Goal: Information Seeking & Learning: Find specific fact

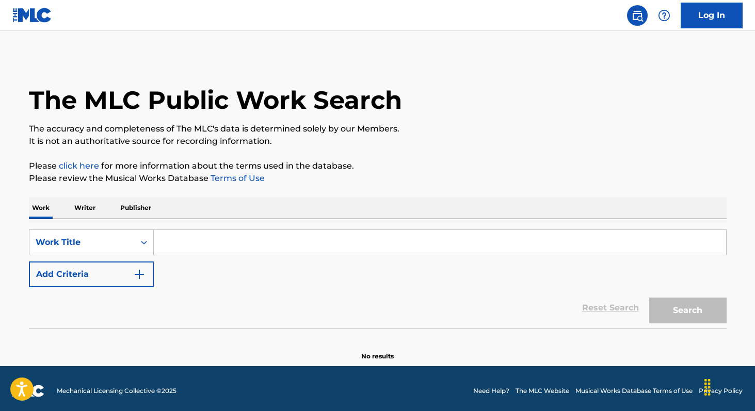
click at [163, 240] on input "Search Form" at bounding box center [440, 242] width 572 height 25
click at [95, 211] on p "Writer" at bounding box center [84, 208] width 27 height 22
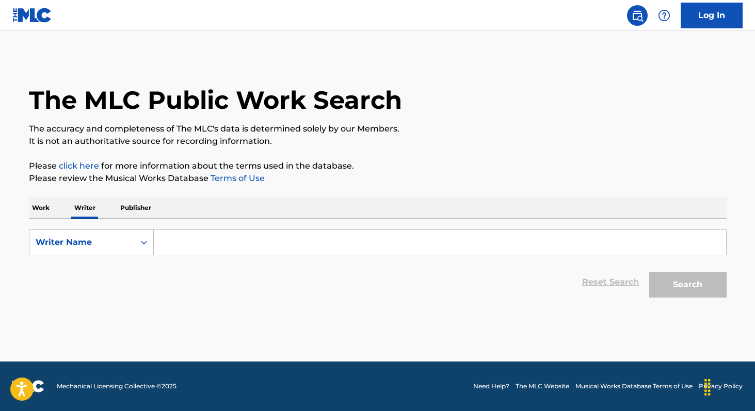
click at [172, 249] on input "Search Form" at bounding box center [440, 242] width 572 height 25
paste input "pumapjl"
type input "pumapjl"
click at [649, 272] on button "Search" at bounding box center [687, 285] width 77 height 26
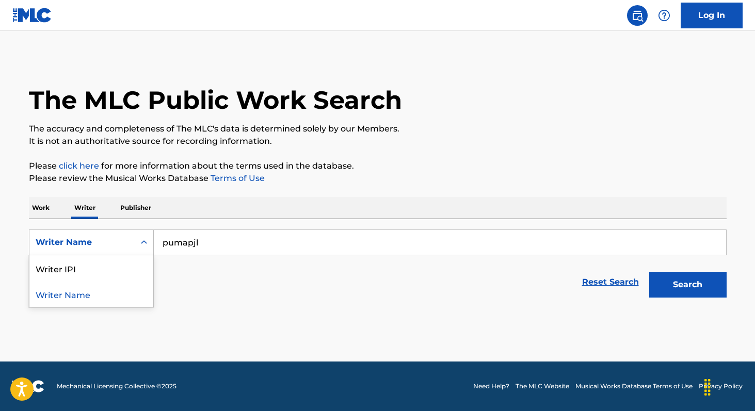
click at [74, 249] on div "Writer Name" at bounding box center [81, 243] width 105 height 20
click at [73, 263] on div "Writer IPI" at bounding box center [91, 268] width 124 height 26
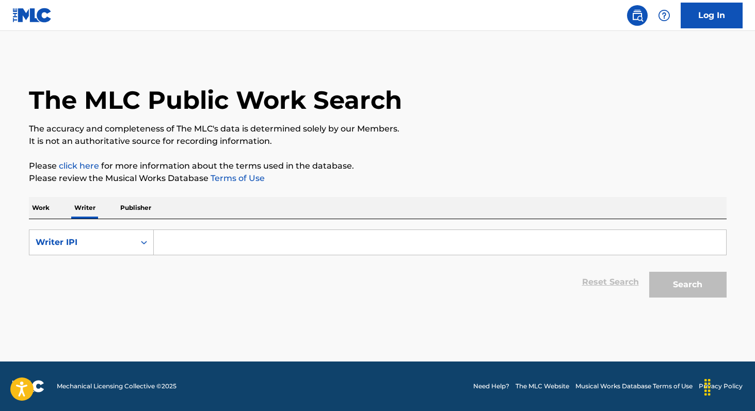
click at [190, 244] on input "Search Form" at bounding box center [440, 242] width 572 height 25
paste input "01003176415"
click at [649, 272] on button "Search" at bounding box center [687, 285] width 77 height 26
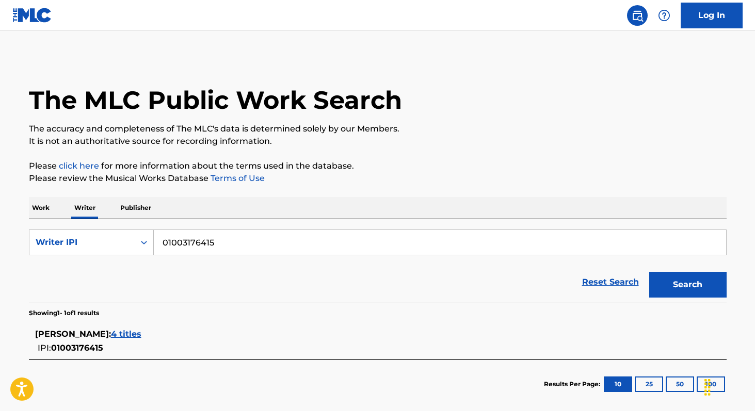
click at [141, 334] on span "4 titles" at bounding box center [126, 334] width 30 height 10
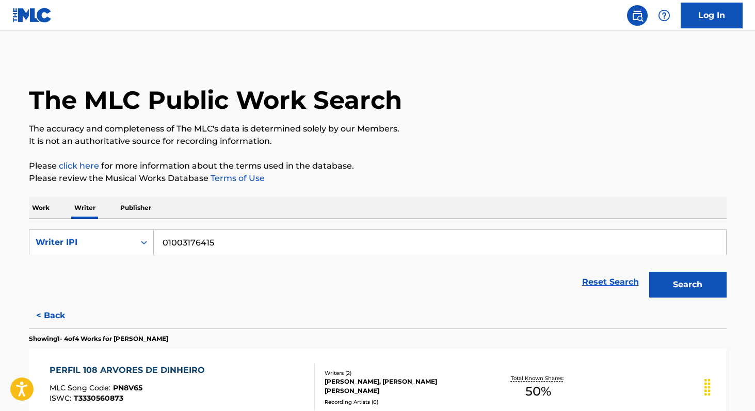
click at [271, 248] on input "01003176415" at bounding box center [440, 242] width 572 height 25
paste input "1820626"
type input "01001820626"
click at [649, 272] on button "Search" at bounding box center [687, 285] width 77 height 26
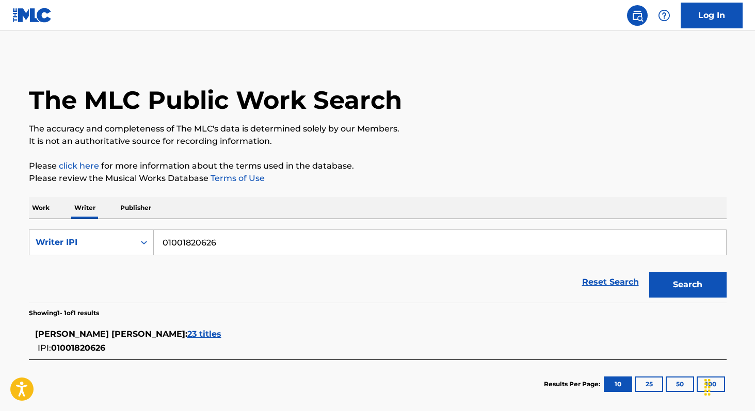
click at [187, 339] on span "23 titles" at bounding box center [204, 334] width 34 height 10
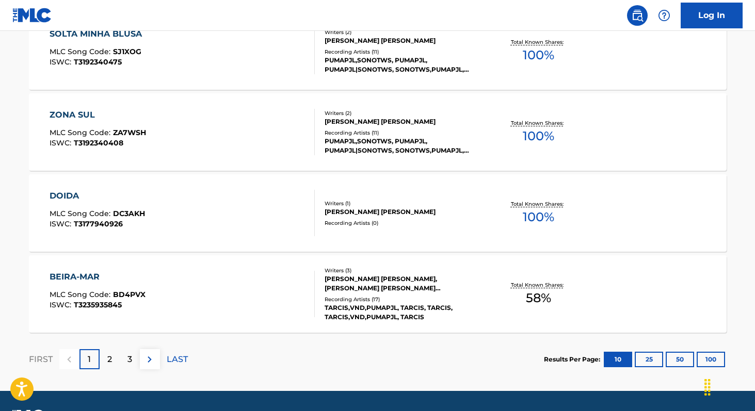
scroll to position [852, 0]
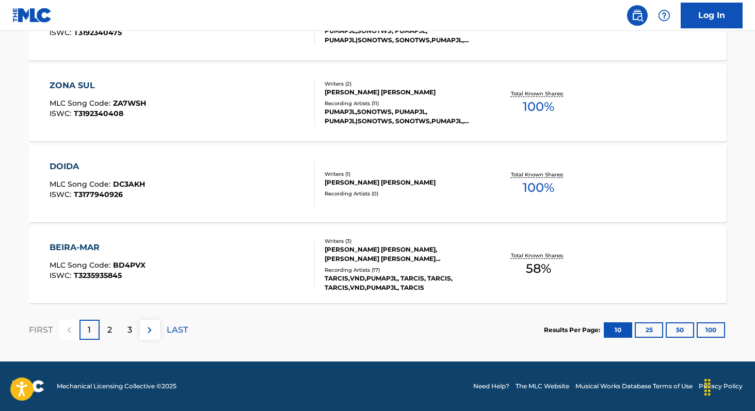
click at [714, 332] on button "100" at bounding box center [711, 330] width 28 height 15
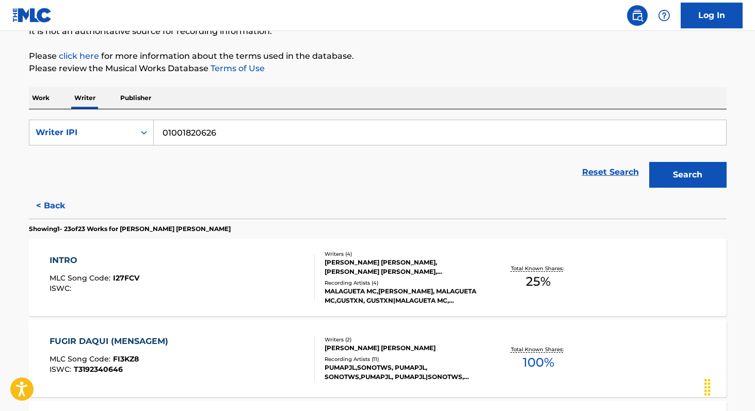
scroll to position [1623, 0]
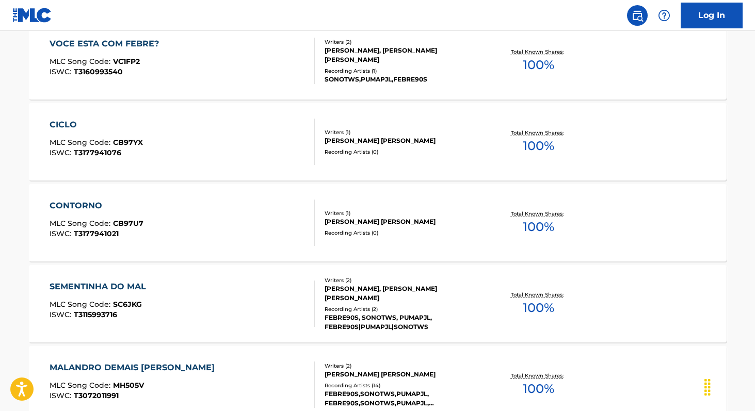
click at [532, 228] on span "100 %" at bounding box center [538, 227] width 31 height 19
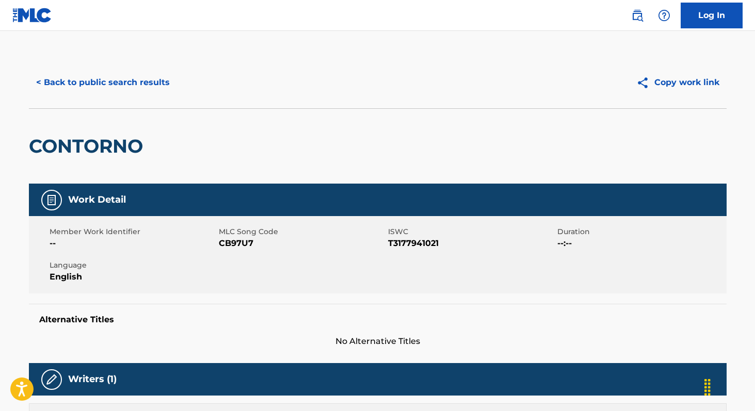
click at [398, 244] on span "T3177941021" at bounding box center [471, 243] width 167 height 12
copy span "T3177941021"
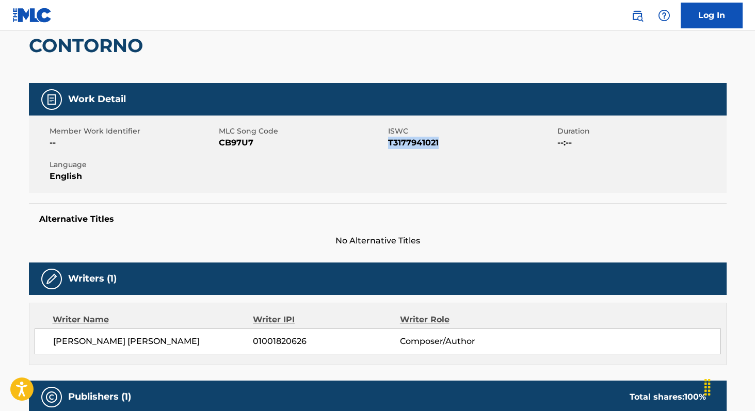
scroll to position [95, 0]
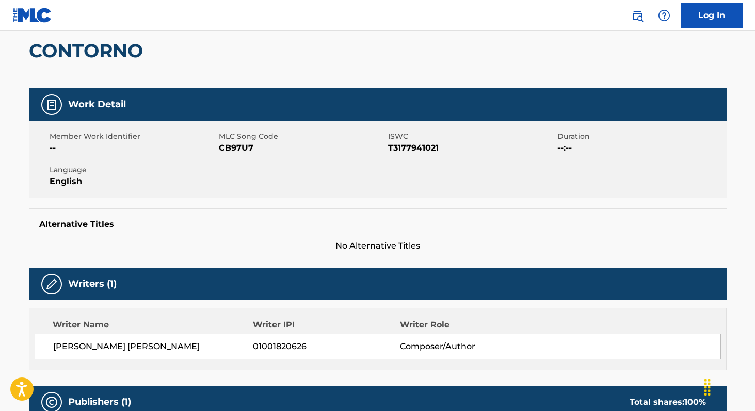
click at [236, 141] on span "MLC Song Code" at bounding box center [302, 136] width 167 height 11
click at [235, 151] on span "CB97U7" at bounding box center [302, 148] width 167 height 12
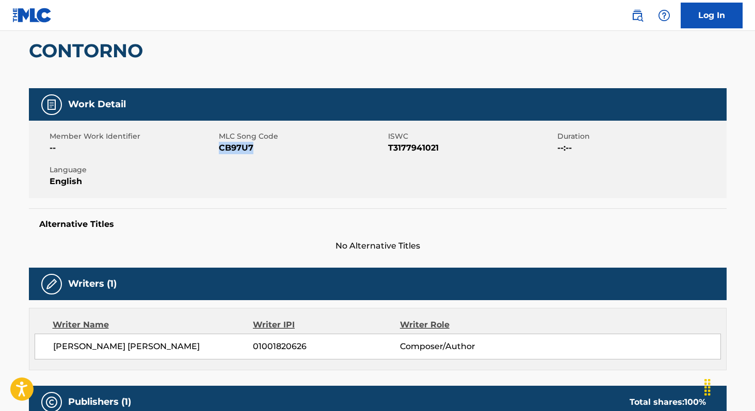
copy span "CB97U7"
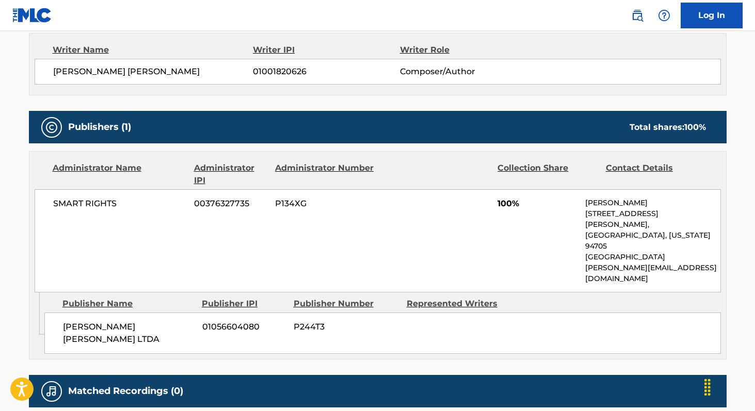
scroll to position [382, 0]
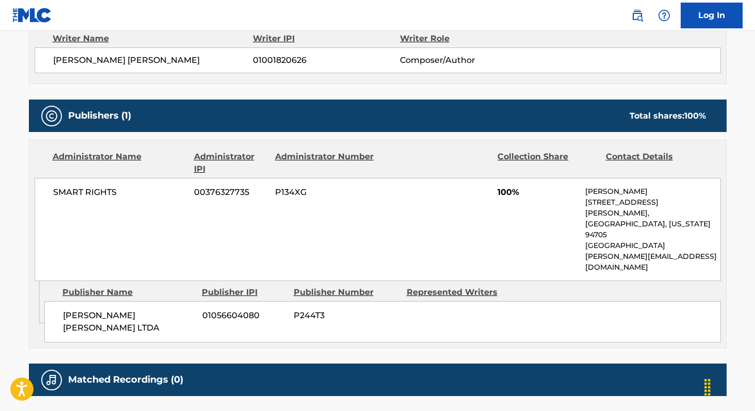
click at [62, 59] on span "[PERSON_NAME] [PERSON_NAME]" at bounding box center [153, 60] width 200 height 12
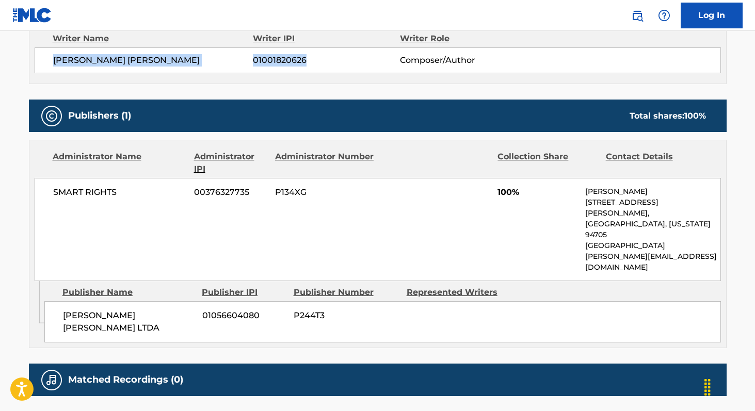
copy div "[PERSON_NAME] [PERSON_NAME] 01001820626"
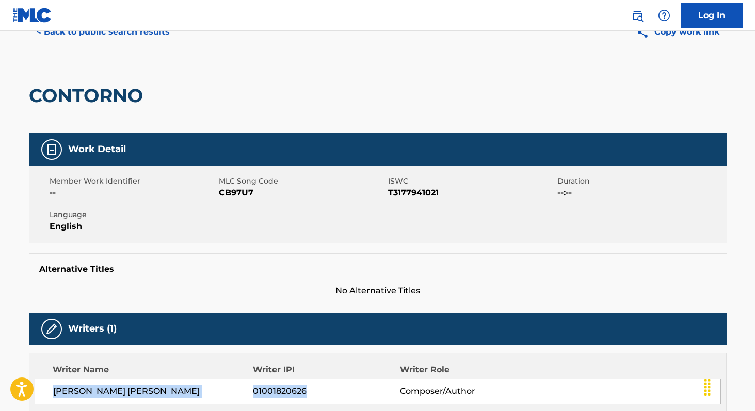
scroll to position [0, 0]
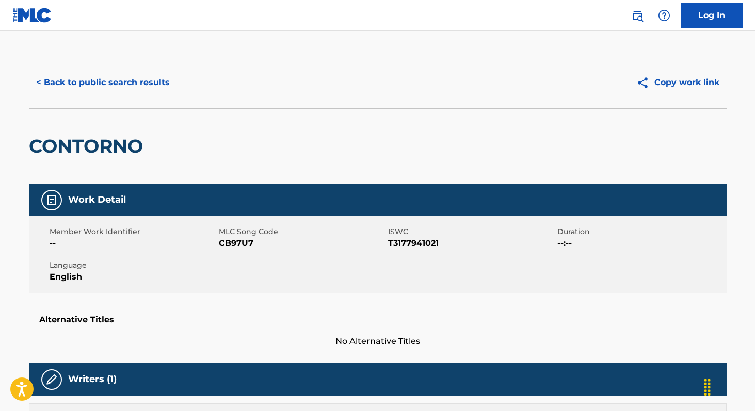
click at [101, 91] on button "< Back to public search results" at bounding box center [103, 83] width 148 height 26
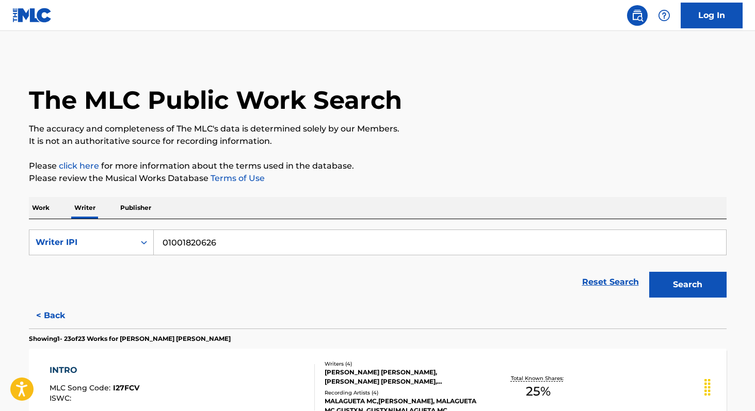
click at [184, 247] on input "01001820626" at bounding box center [440, 242] width 572 height 25
paste input "72651177"
type input "01072651177"
click at [649, 272] on button "Search" at bounding box center [687, 285] width 77 height 26
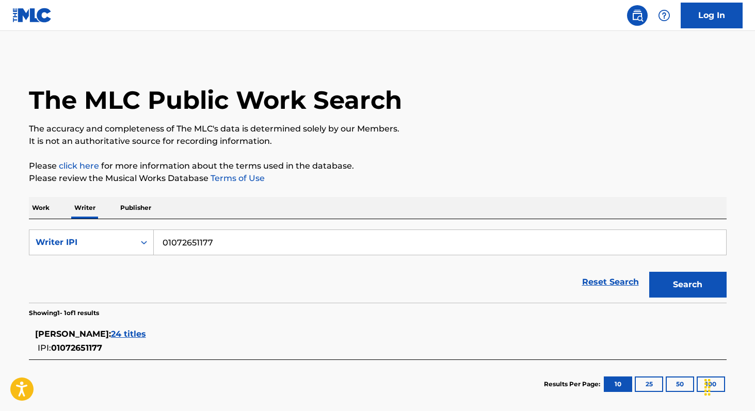
click at [146, 331] on span "24 titles" at bounding box center [128, 334] width 35 height 10
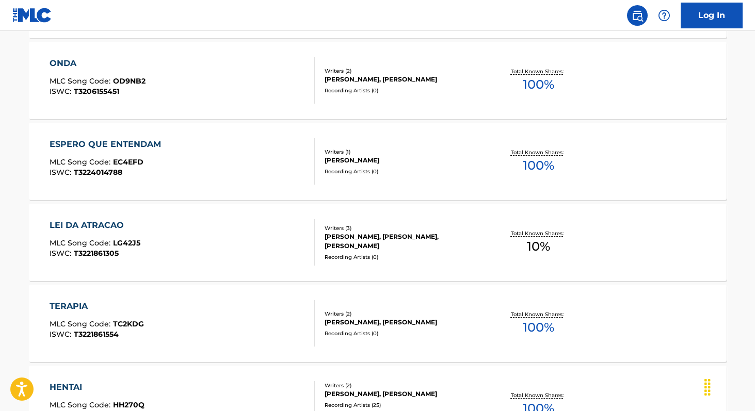
scroll to position [852, 0]
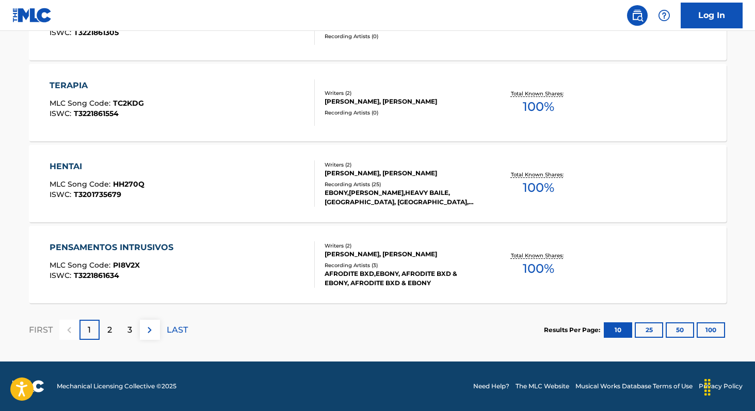
click at [719, 330] on button "100" at bounding box center [711, 330] width 28 height 15
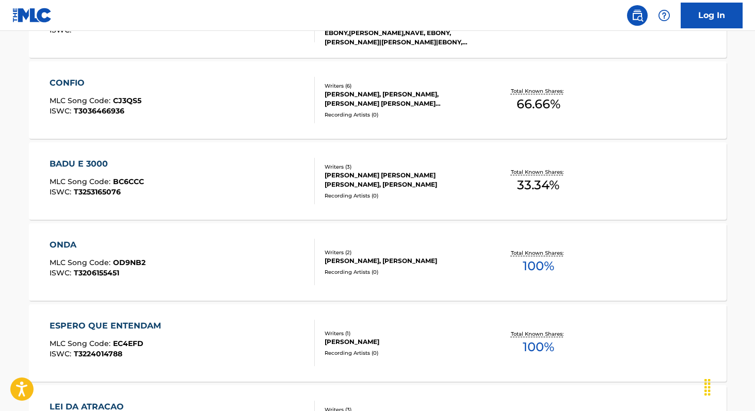
scroll to position [471, 0]
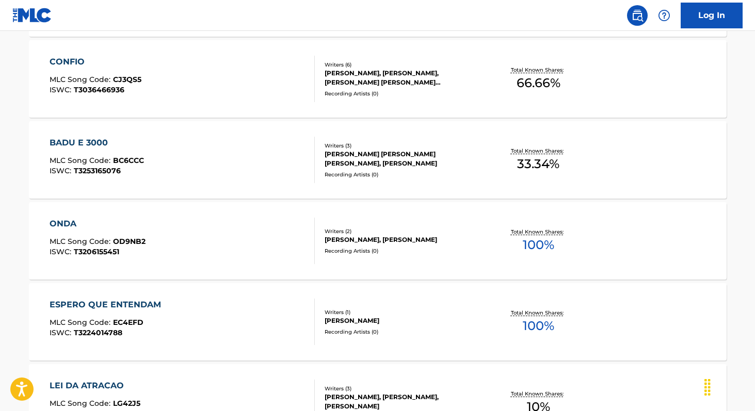
click at [525, 325] on span "100 %" at bounding box center [538, 326] width 31 height 19
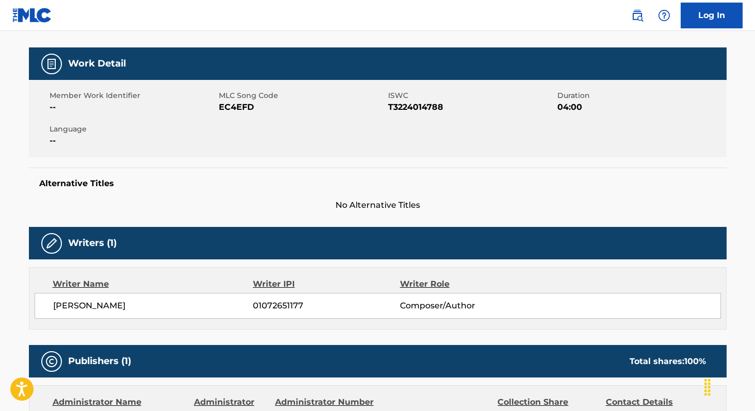
scroll to position [135, 0]
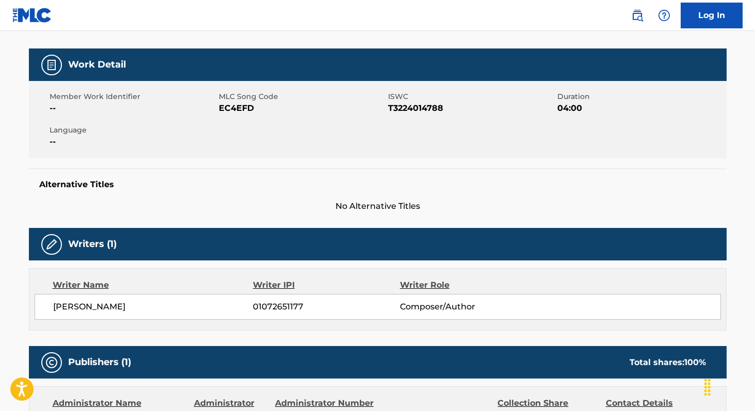
click at [62, 302] on span "[PERSON_NAME]" at bounding box center [153, 307] width 200 height 12
copy div "[PERSON_NAME] 01072651177"
click at [243, 103] on span "EC4EFD" at bounding box center [302, 108] width 167 height 12
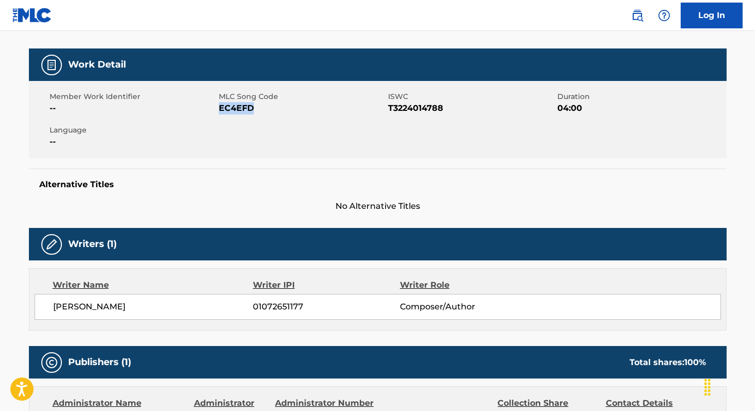
click at [243, 103] on span "EC4EFD" at bounding box center [302, 108] width 167 height 12
copy span "EC4EFD"
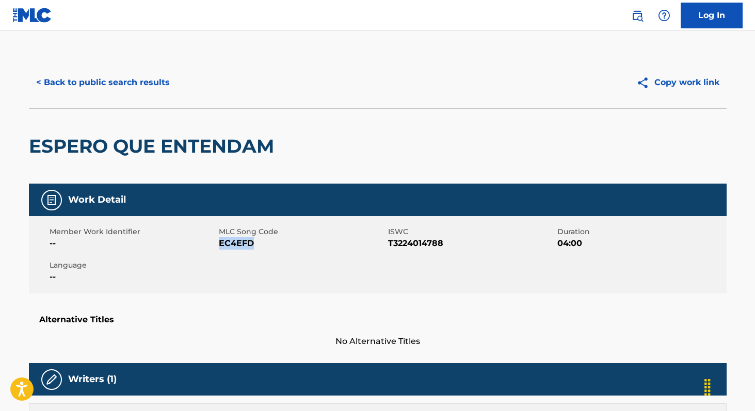
click at [115, 84] on button "< Back to public search results" at bounding box center [103, 83] width 148 height 26
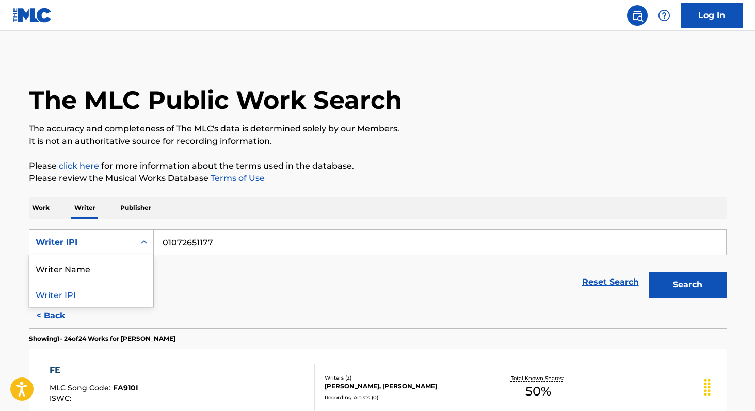
click at [84, 235] on div "Writer IPI" at bounding box center [81, 243] width 105 height 20
click at [83, 263] on div "Writer Name" at bounding box center [91, 268] width 124 height 26
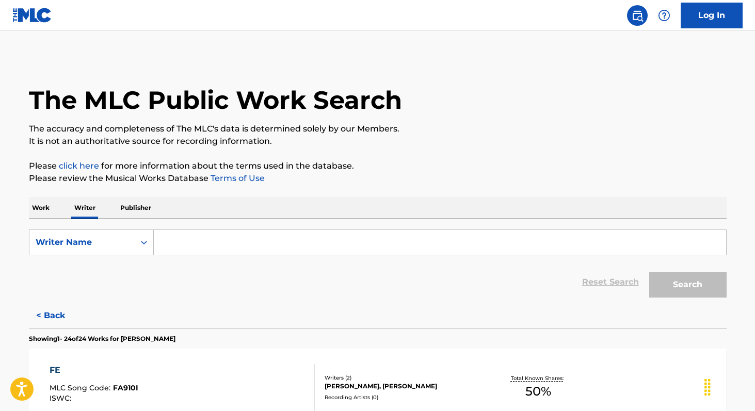
click at [189, 252] on input "Search Form" at bounding box center [440, 242] width 572 height 25
paste input "[PERSON_NAME]"
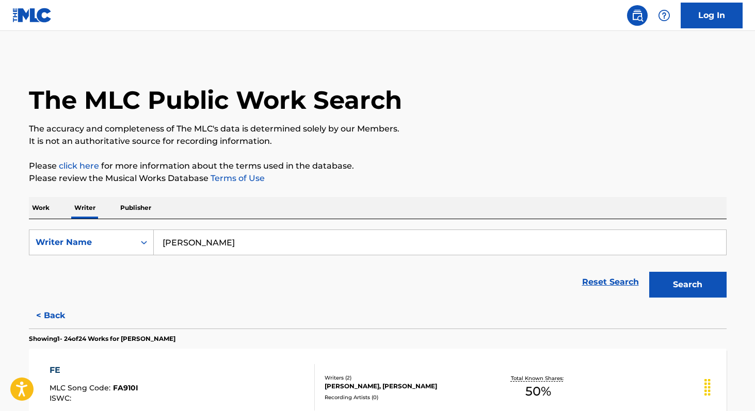
type input "[PERSON_NAME]"
click at [649, 272] on button "Search" at bounding box center [687, 285] width 77 height 26
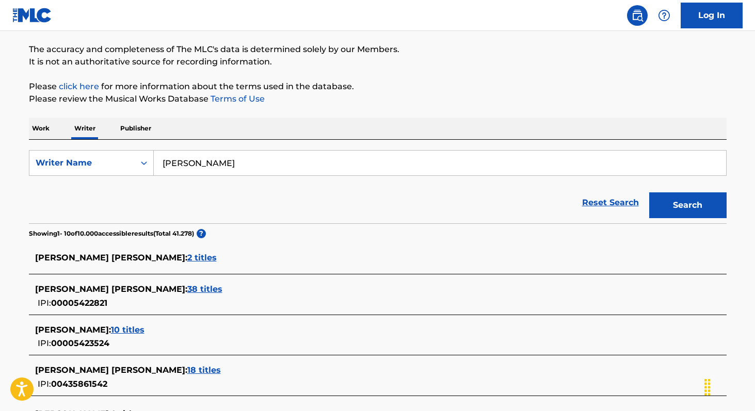
scroll to position [92, 0]
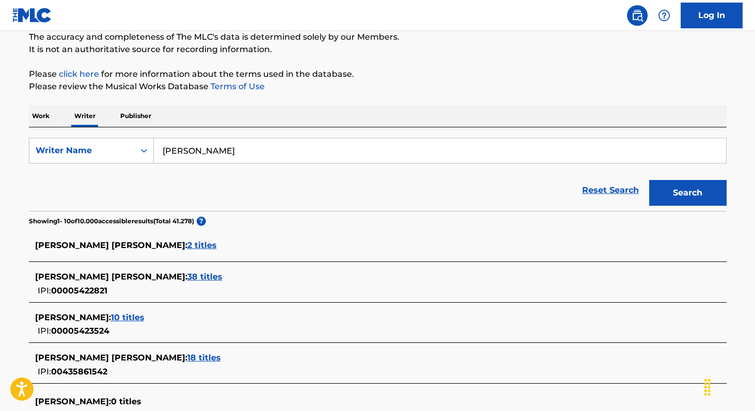
click at [38, 123] on p "Work" at bounding box center [41, 116] width 24 height 22
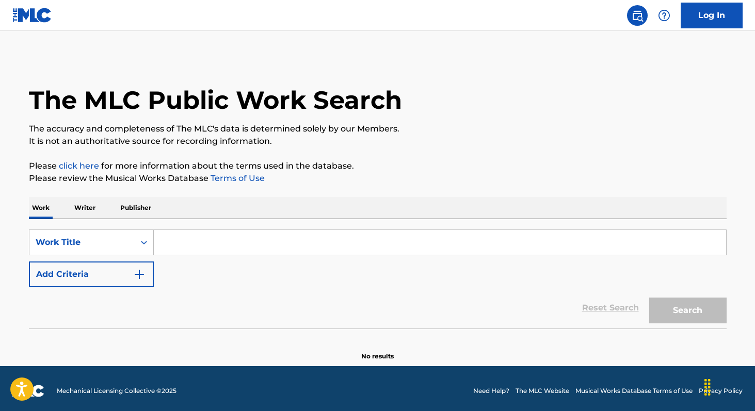
click at [199, 246] on input "Search Form" at bounding box center [440, 242] width 572 height 25
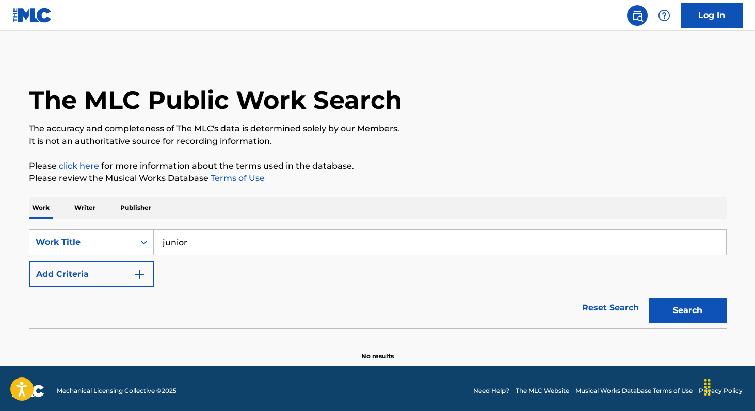
type input "junior"
click at [104, 276] on button "Add Criteria" at bounding box center [91, 275] width 125 height 26
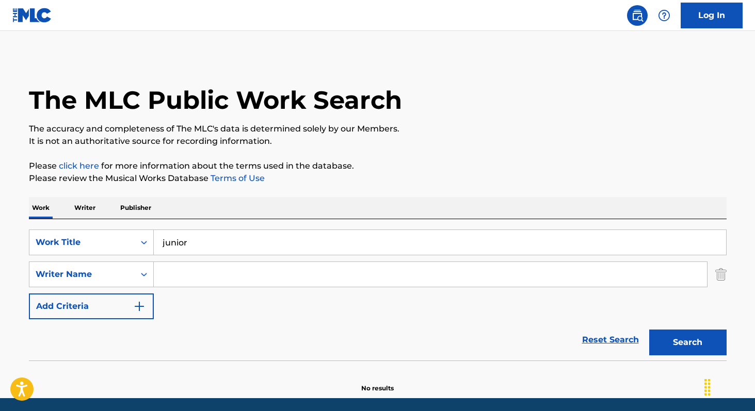
click at [196, 286] on input "Search Form" at bounding box center [430, 274] width 553 height 25
paste input "[PERSON_NAME]"
type input "[PERSON_NAME]"
click at [649, 330] on button "Search" at bounding box center [687, 343] width 77 height 26
click at [94, 208] on p "Writer" at bounding box center [84, 208] width 27 height 22
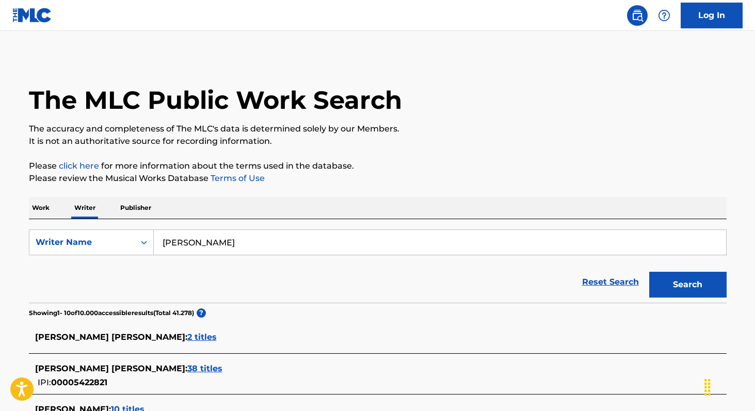
click at [250, 242] on input "[PERSON_NAME]" at bounding box center [440, 242] width 572 height 25
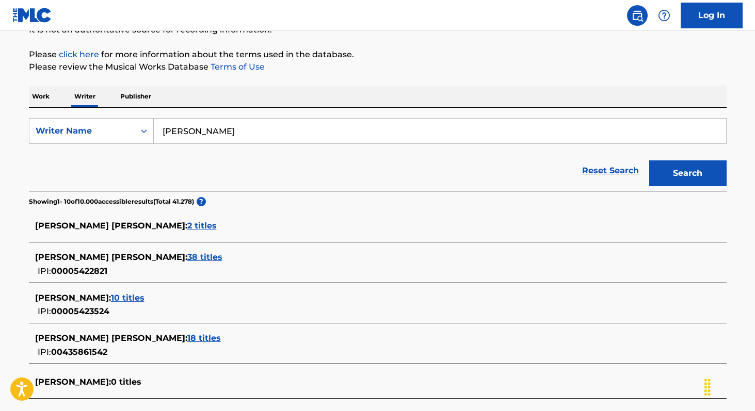
scroll to position [92, 0]
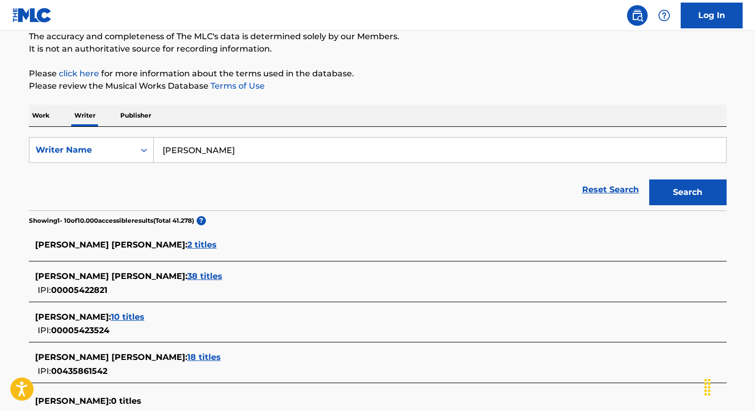
paste input "[PERSON_NAME]"
click at [649, 180] on button "Search" at bounding box center [687, 193] width 77 height 26
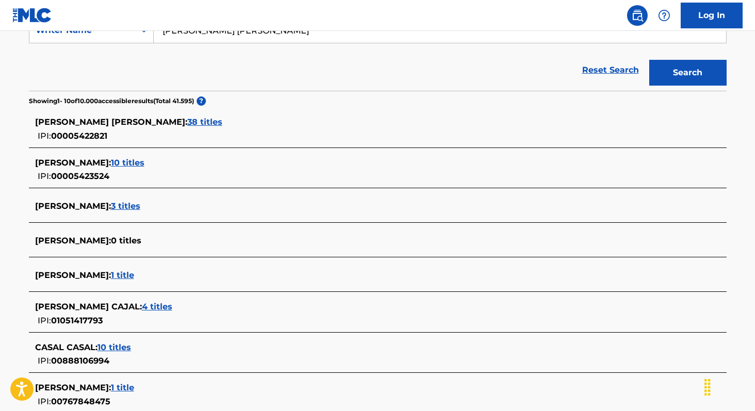
scroll to position [204, 0]
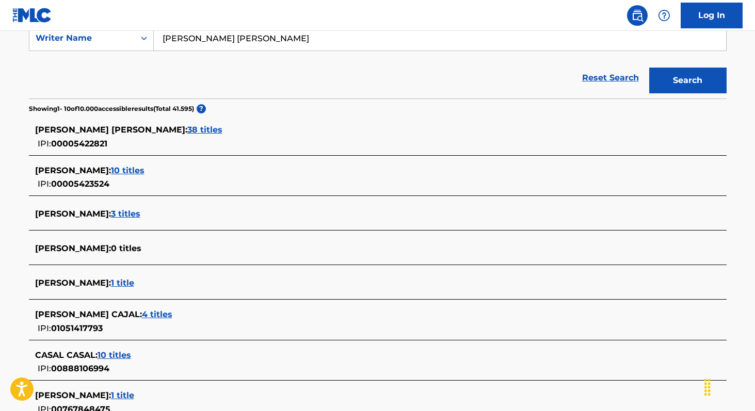
click at [125, 215] on span "3 titles" at bounding box center [125, 214] width 29 height 10
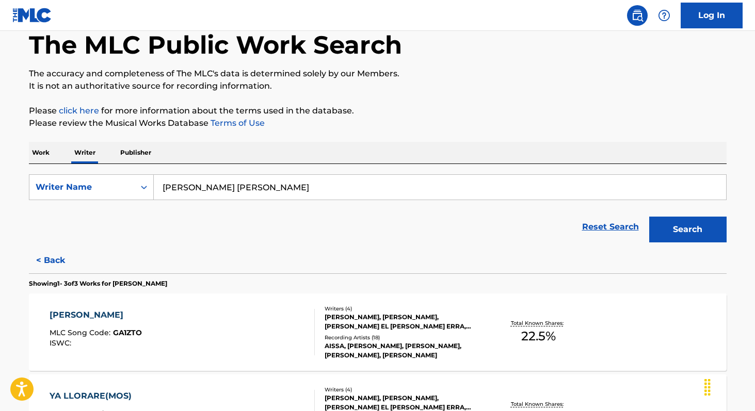
scroll to position [0, 0]
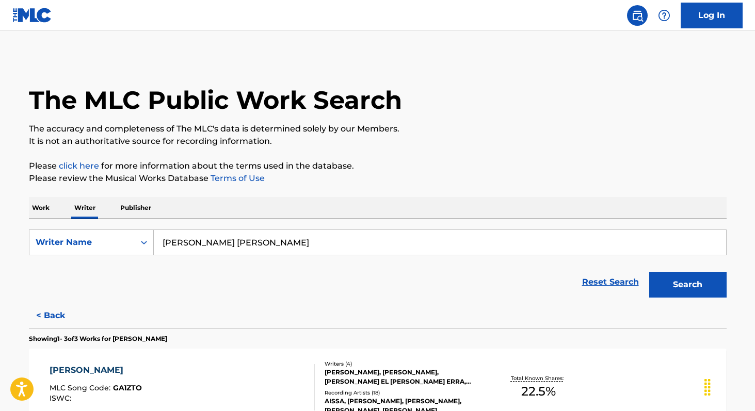
click at [325, 248] on input "[PERSON_NAME] [PERSON_NAME]" at bounding box center [440, 242] width 572 height 25
paste input "[PERSON_NAME] Motorizad"
click at [649, 272] on button "Search" at bounding box center [687, 285] width 77 height 26
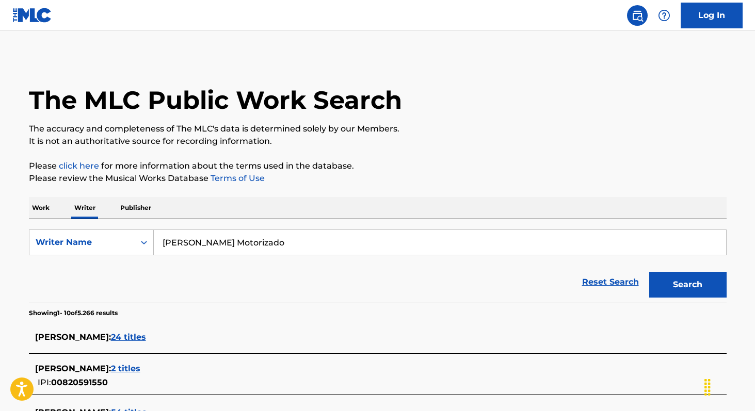
paste input "[PERSON_NAME]"
type input "[PERSON_NAME] [PERSON_NAME]"
click at [649, 272] on button "Search" at bounding box center [687, 285] width 77 height 26
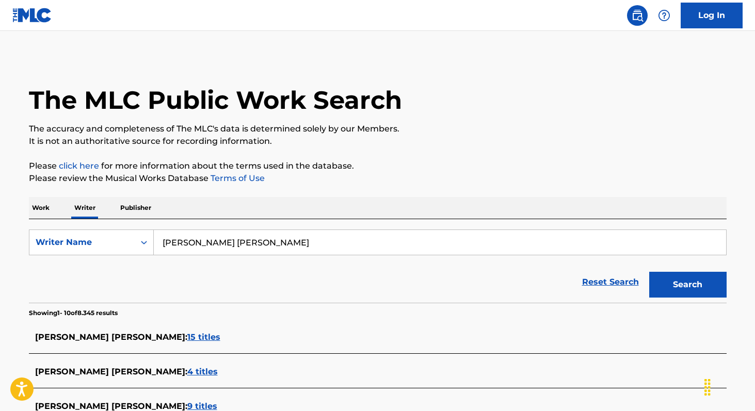
click at [39, 209] on p "Work" at bounding box center [41, 208] width 24 height 22
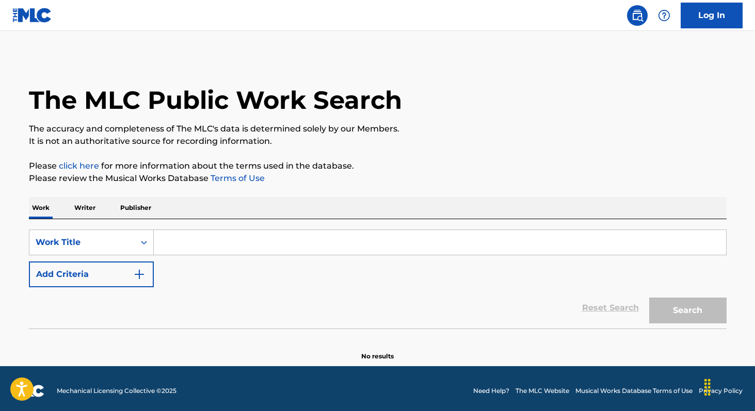
click at [108, 271] on button "Add Criteria" at bounding box center [91, 275] width 125 height 26
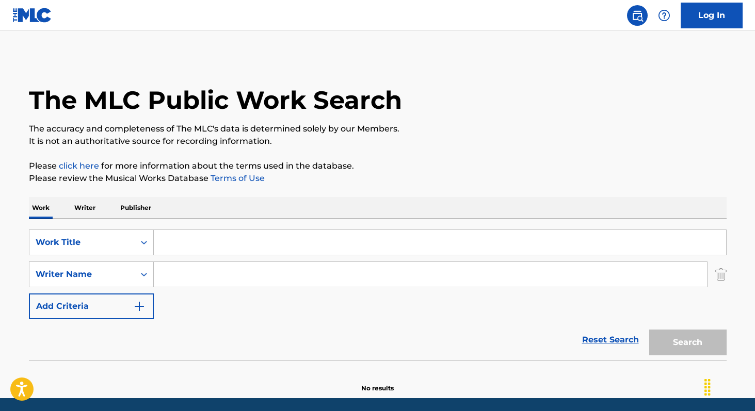
click at [172, 277] on input "Search Form" at bounding box center [430, 274] width 553 height 25
paste input "[PERSON_NAME] [PERSON_NAME]"
type input "[PERSON_NAME] [PERSON_NAME]"
click at [193, 239] on input "Search Form" at bounding box center [440, 242] width 572 height 25
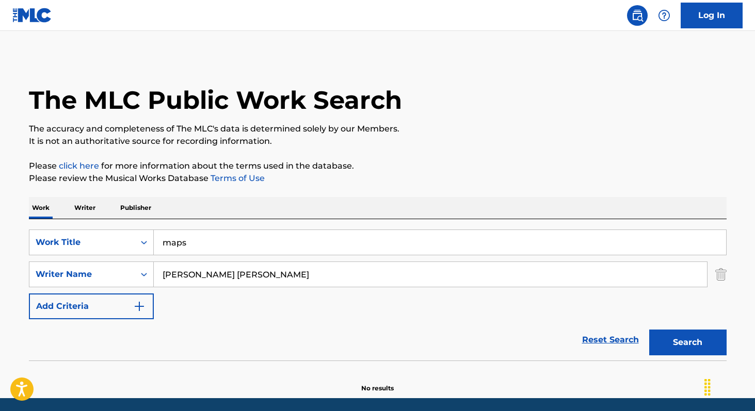
type input "maps"
click at [649, 330] on button "Search" at bounding box center [687, 343] width 77 height 26
click at [89, 210] on p "Writer" at bounding box center [84, 208] width 27 height 22
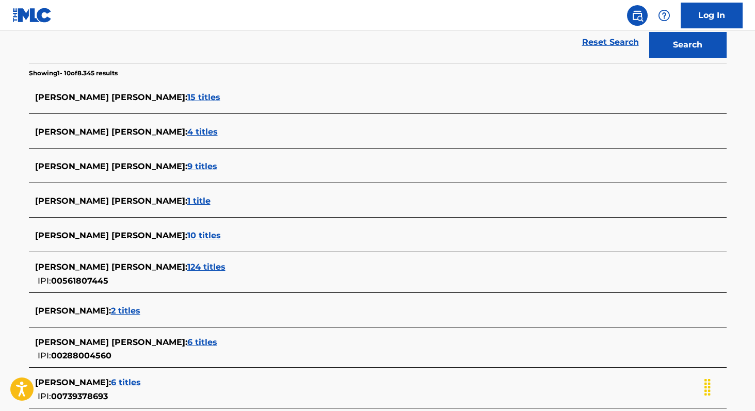
scroll to position [242, 0]
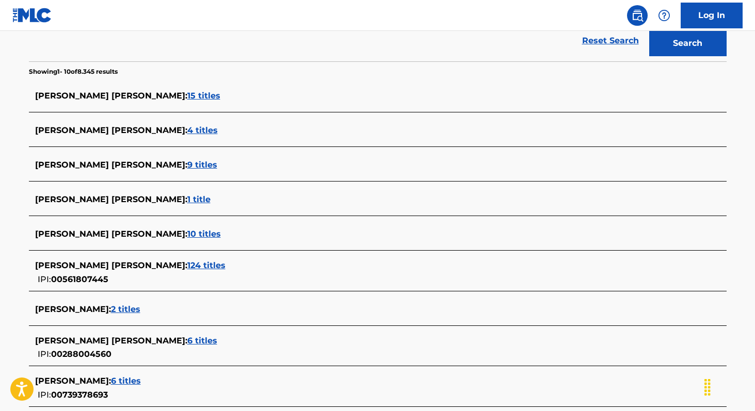
click at [190, 267] on span "124 titles" at bounding box center [206, 266] width 38 height 10
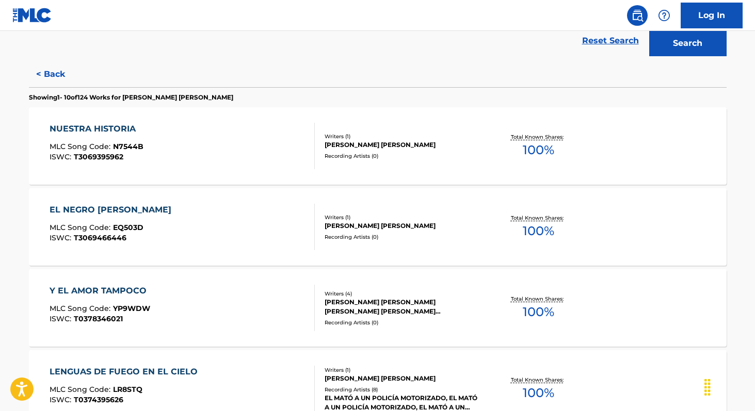
click at [541, 231] on span "100 %" at bounding box center [538, 231] width 31 height 19
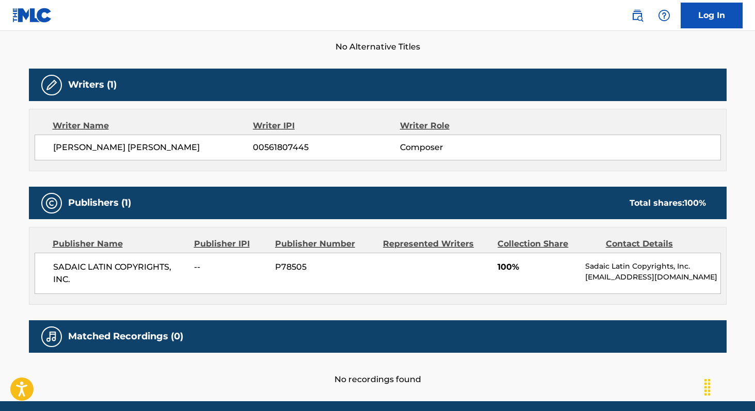
scroll to position [296, 0]
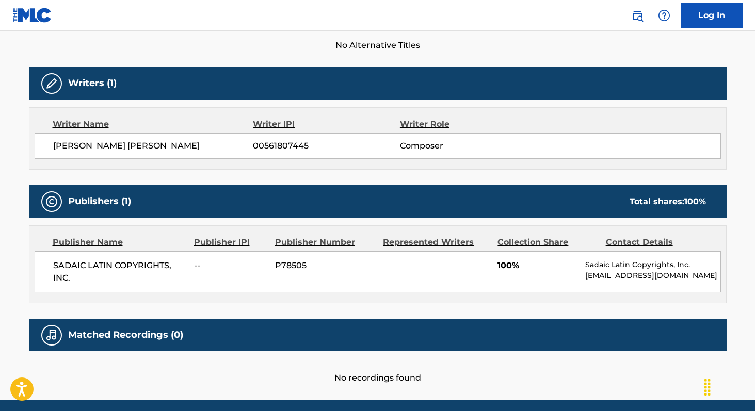
click at [266, 146] on span "00561807445" at bounding box center [326, 146] width 147 height 12
copy span "00561807445"
click at [59, 266] on span "SADAIC LATIN COPYRIGHTS, INC." at bounding box center [120, 272] width 134 height 25
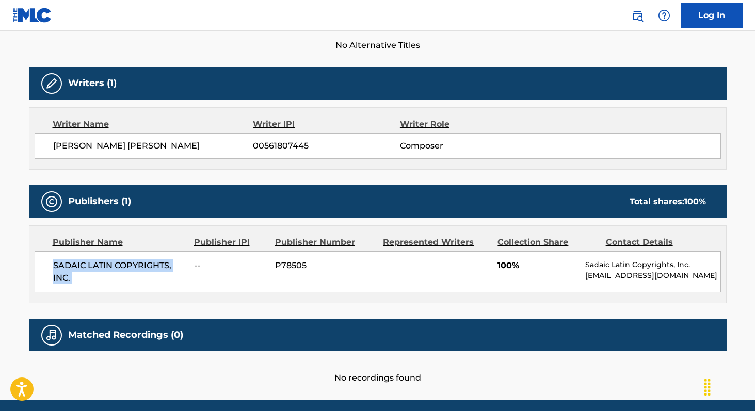
click at [59, 266] on span "SADAIC LATIN COPYRIGHTS, INC." at bounding box center [120, 272] width 134 height 25
copy div "SADAIC LATIN COPYRIGHTS, INC."
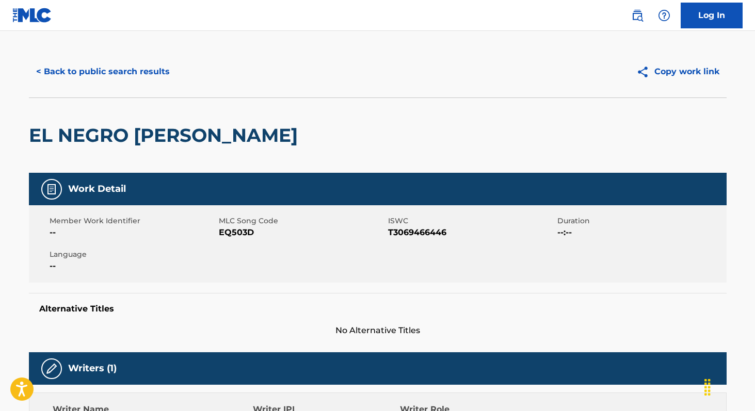
scroll to position [8, 0]
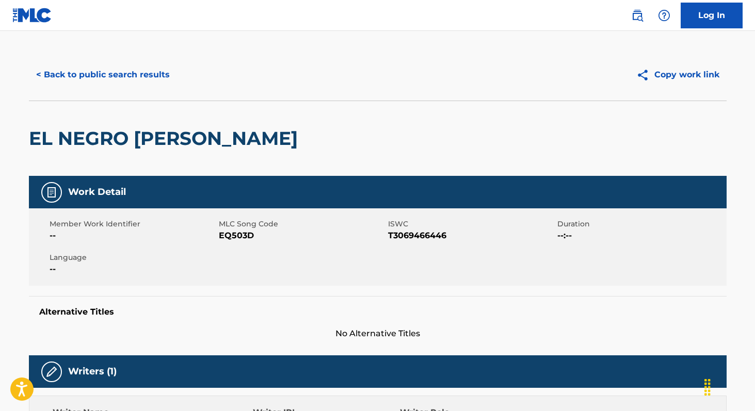
click at [239, 238] on span "EQ503D" at bounding box center [302, 236] width 167 height 12
copy span "EQ503D"
click at [95, 89] on div "< Back to public search results Copy work link" at bounding box center [378, 75] width 698 height 52
click at [92, 82] on button "< Back to public search results" at bounding box center [103, 75] width 148 height 26
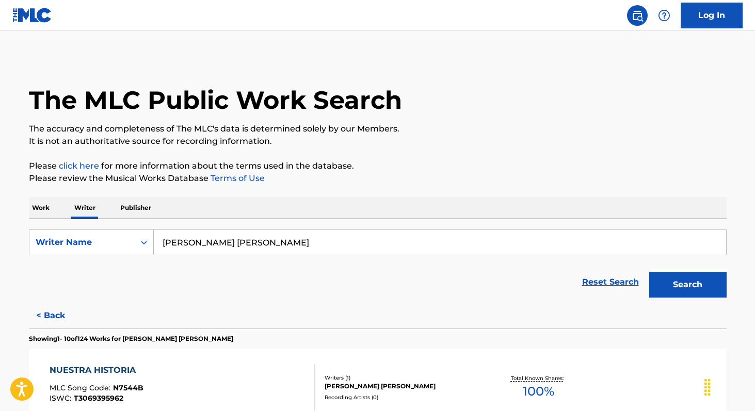
click at [42, 214] on p "Work" at bounding box center [41, 208] width 24 height 22
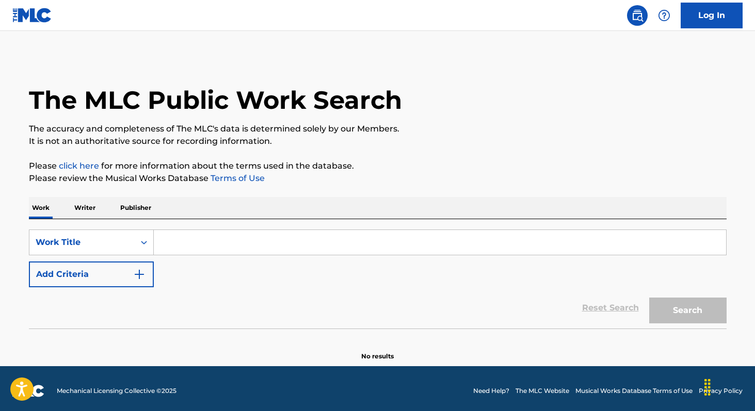
click at [188, 250] on input "Search Form" at bounding box center [440, 242] width 572 height 25
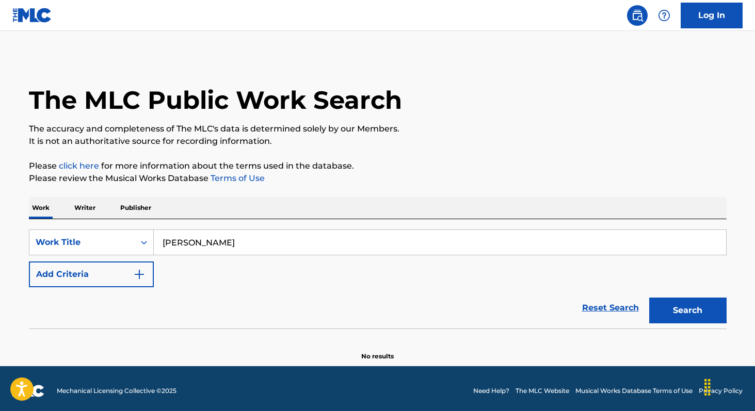
type input "[PERSON_NAME]"
click at [93, 275] on button "Add Criteria" at bounding box center [91, 275] width 125 height 26
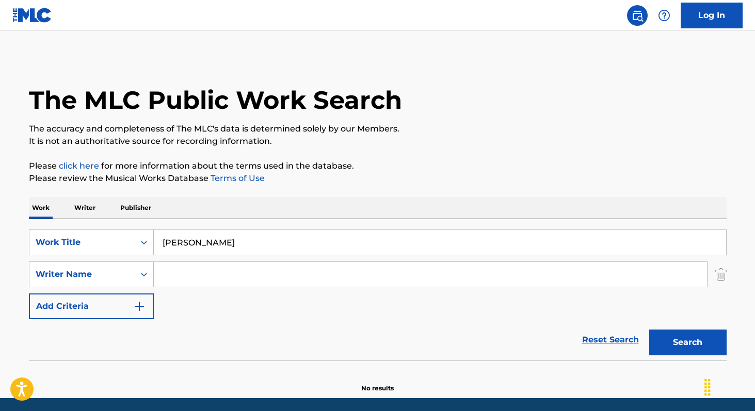
click at [184, 276] on input "Search Form" at bounding box center [430, 274] width 553 height 25
paste input "Jansel [PERSON_NAME] [PERSON_NAME]"
type input "Jansel [PERSON_NAME] [PERSON_NAME]"
click at [678, 346] on button "Search" at bounding box center [687, 343] width 77 height 26
click at [74, 203] on p "Writer" at bounding box center [84, 208] width 27 height 22
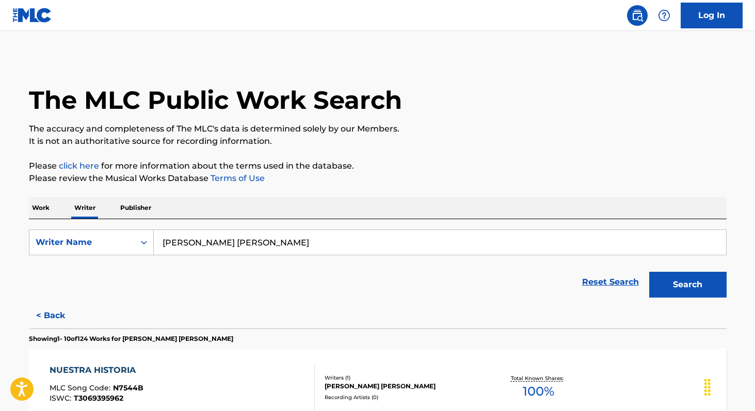
click at [215, 243] on input "[PERSON_NAME] [PERSON_NAME]" at bounding box center [440, 242] width 572 height 25
paste input "Jansel [PERSON_NAME] [PERSON_NAME]"
click at [649, 272] on button "Search" at bounding box center [687, 285] width 77 height 26
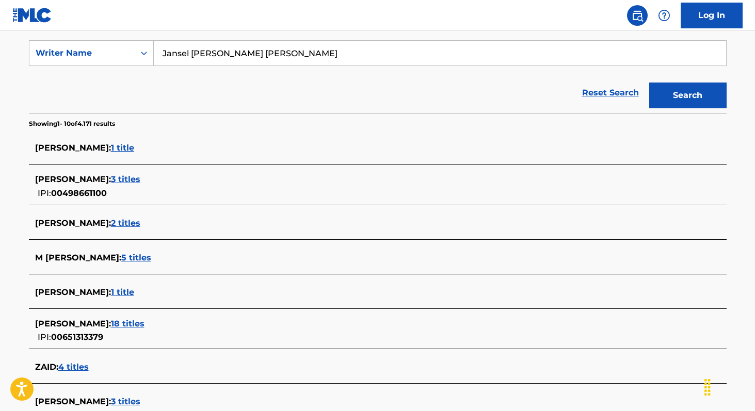
scroll to position [198, 0]
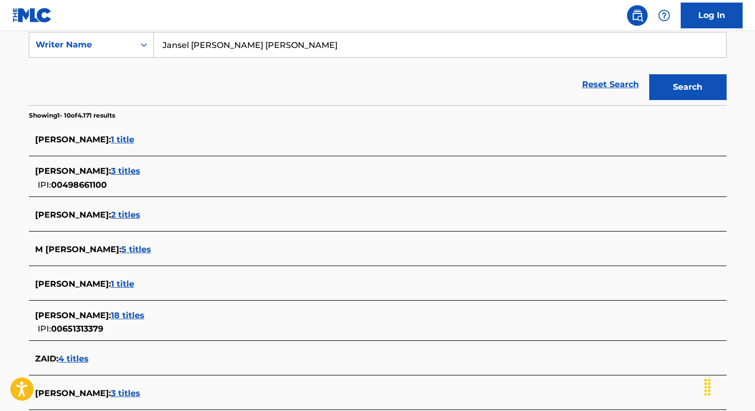
click at [304, 44] on input "Jansel [PERSON_NAME] [PERSON_NAME]" at bounding box center [440, 45] width 572 height 25
paste input "Nacho [PERSON_NAME] De La [PERSON_NAME]"
click at [649, 74] on button "Search" at bounding box center [687, 87] width 77 height 26
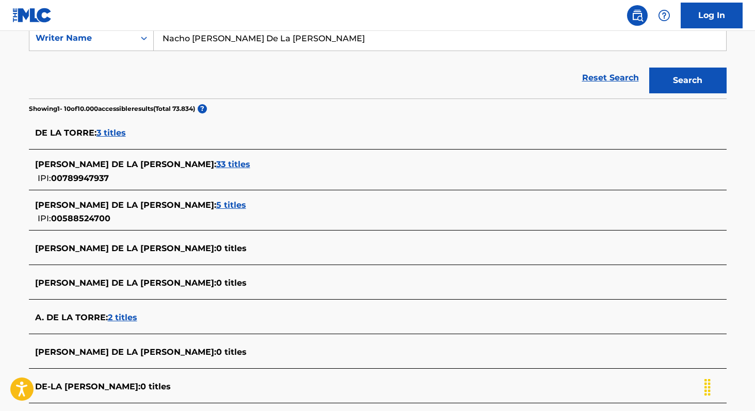
scroll to position [0, 0]
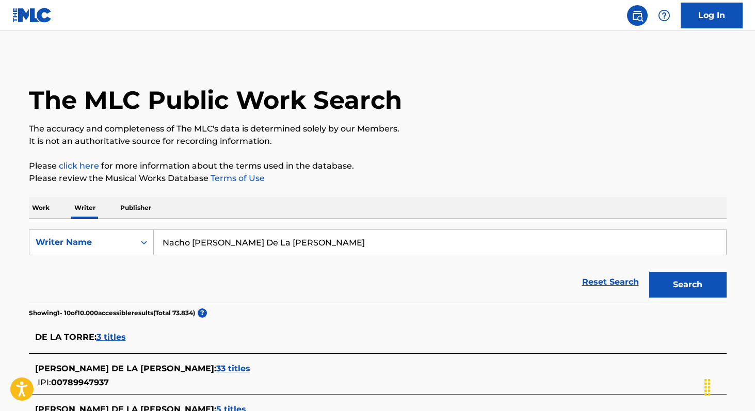
paste input "[PERSON_NAME]"
type input "[PERSON_NAME]"
click at [649, 272] on button "Search" at bounding box center [687, 285] width 77 height 26
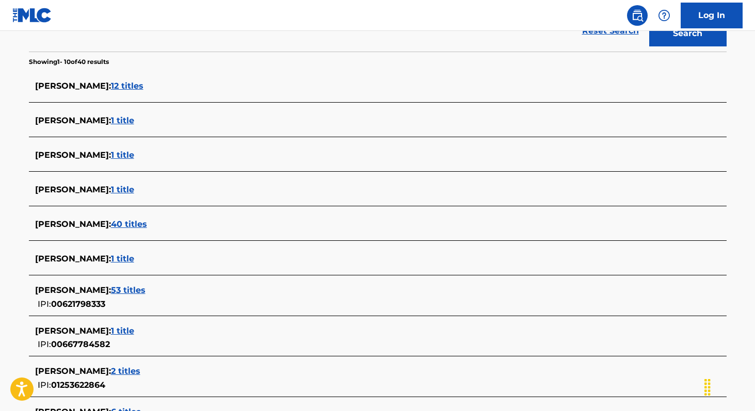
scroll to position [253, 0]
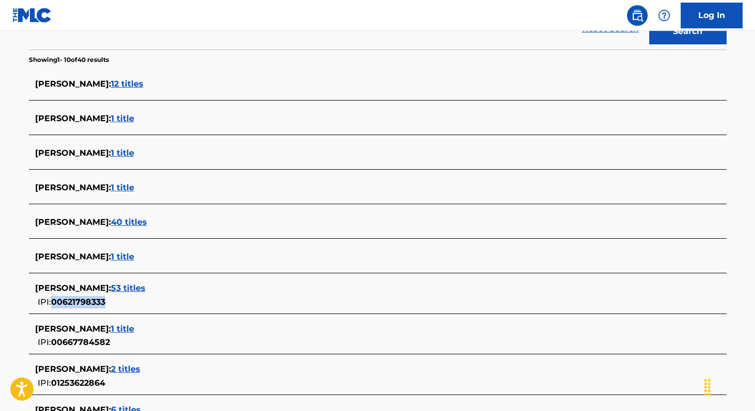
copy span "00621798333"
click at [140, 289] on span "53 titles" at bounding box center [128, 288] width 35 height 10
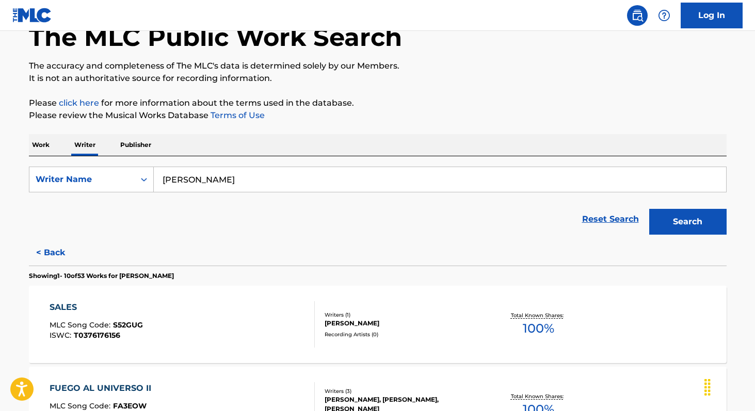
scroll to position [0, 0]
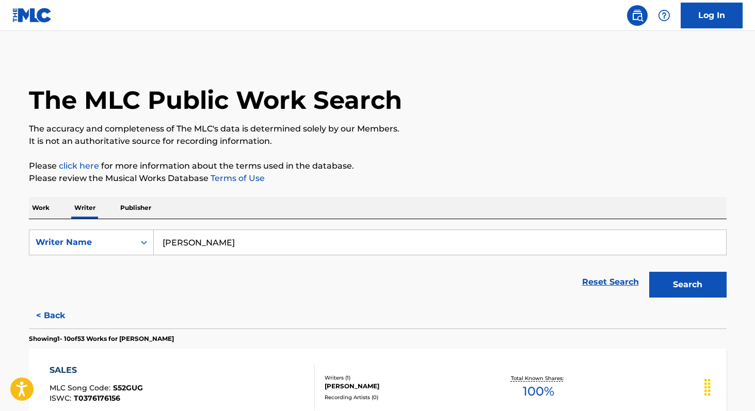
click at [47, 208] on p "Work" at bounding box center [41, 208] width 24 height 22
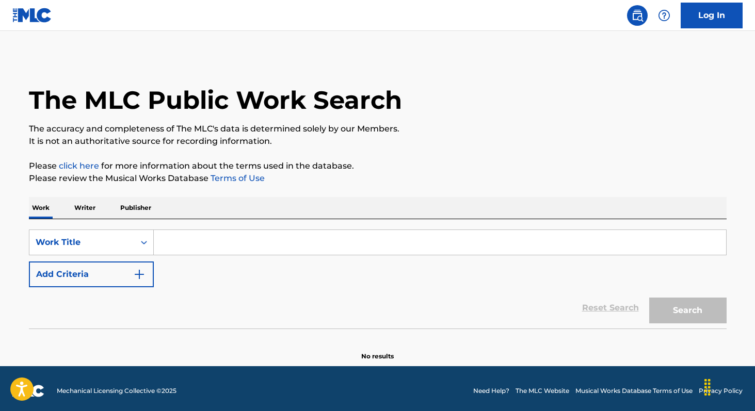
click at [92, 276] on button "Add Criteria" at bounding box center [91, 275] width 125 height 26
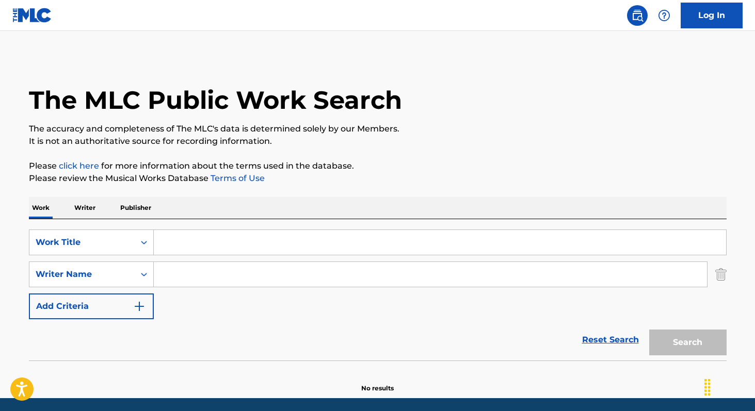
click at [203, 281] on input "Search Form" at bounding box center [430, 274] width 553 height 25
paste input "[PERSON_NAME]"
type input "[PERSON_NAME]"
click at [201, 246] on input "Search Form" at bounding box center [440, 242] width 572 height 25
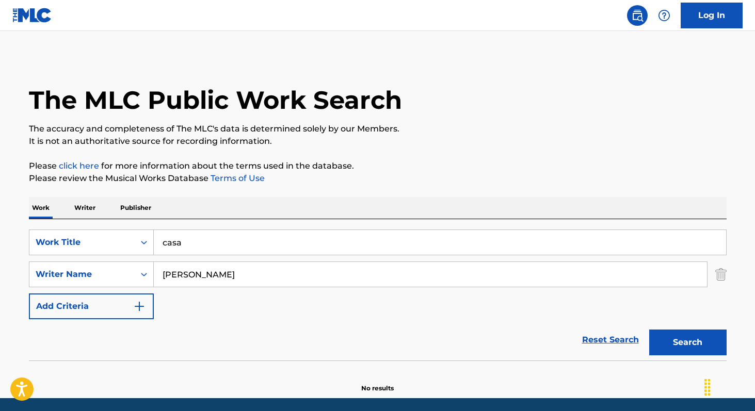
click at [649, 330] on button "Search" at bounding box center [687, 343] width 77 height 26
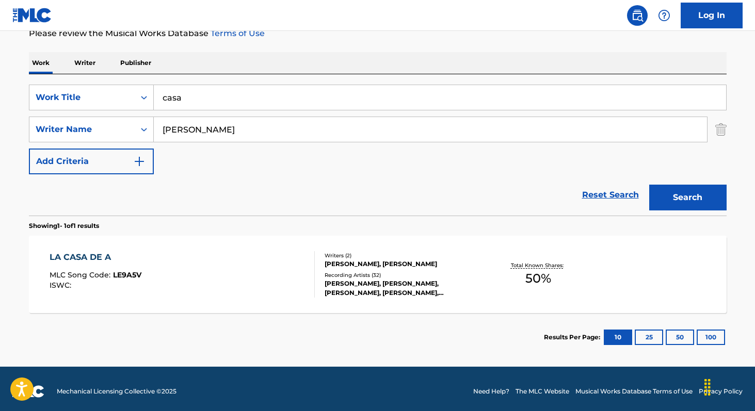
scroll to position [146, 0]
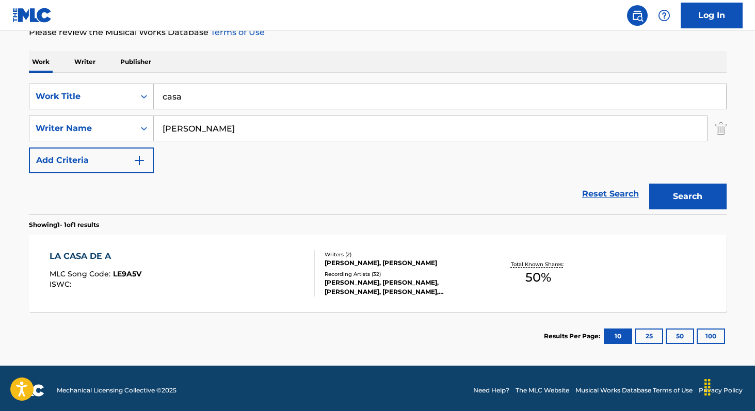
click at [175, 95] on input "casa" at bounding box center [440, 96] width 572 height 25
type input "caza"
click at [649, 184] on button "Search" at bounding box center [687, 197] width 77 height 26
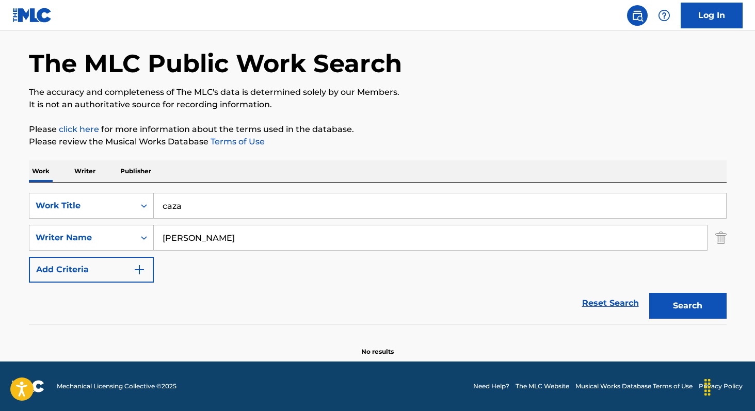
scroll to position [37, 0]
click at [95, 167] on p "Writer" at bounding box center [84, 172] width 27 height 22
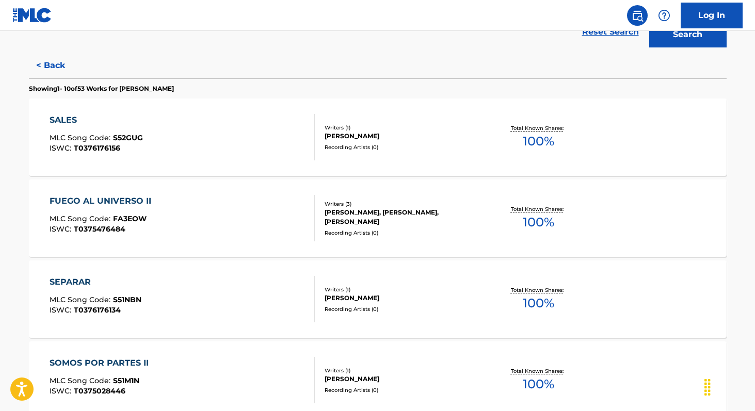
scroll to position [251, 0]
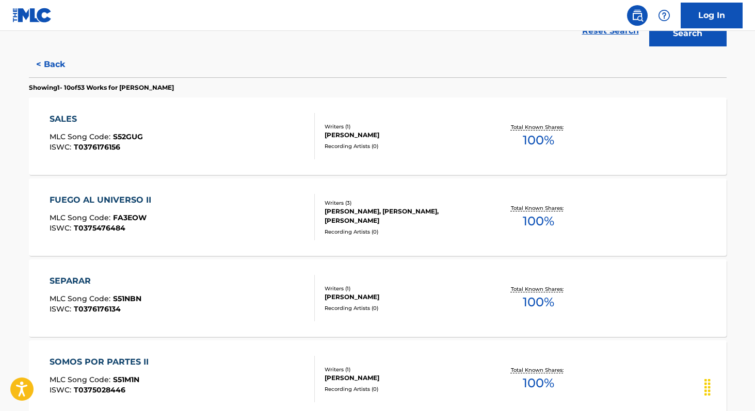
click at [526, 309] on span "100 %" at bounding box center [538, 302] width 31 height 19
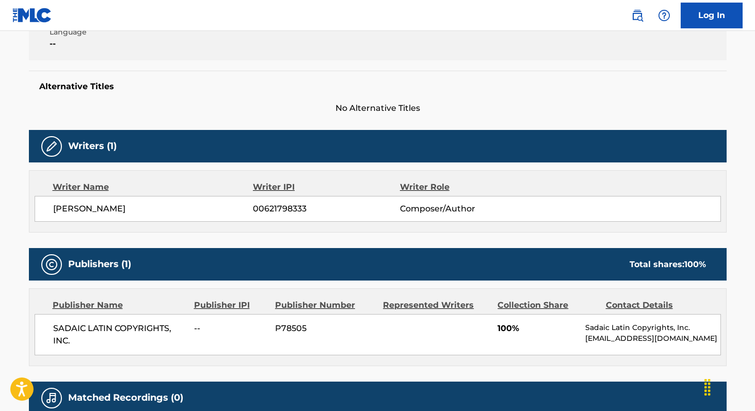
scroll to position [242, 0]
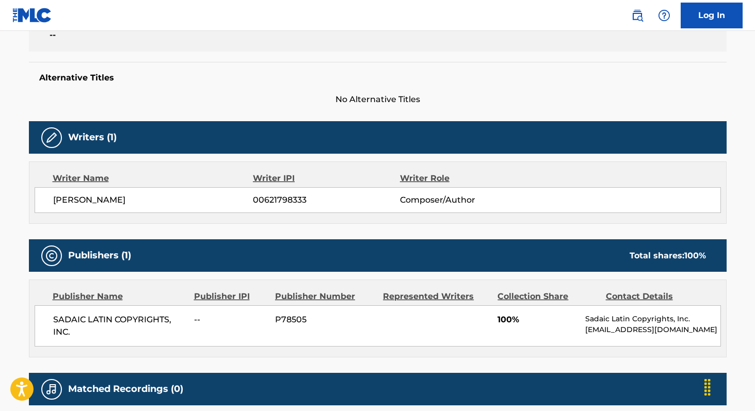
click at [65, 319] on span "SADAIC LATIN COPYRIGHTS, INC." at bounding box center [120, 326] width 134 height 25
copy div "SADAIC LATIN COPYRIGHTS, INC."
click at [289, 196] on span "00621798333" at bounding box center [326, 200] width 147 height 12
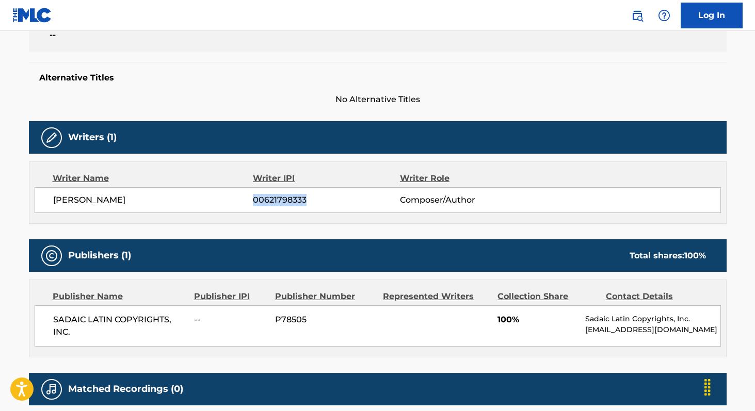
click at [289, 196] on span "00621798333" at bounding box center [326, 200] width 147 height 12
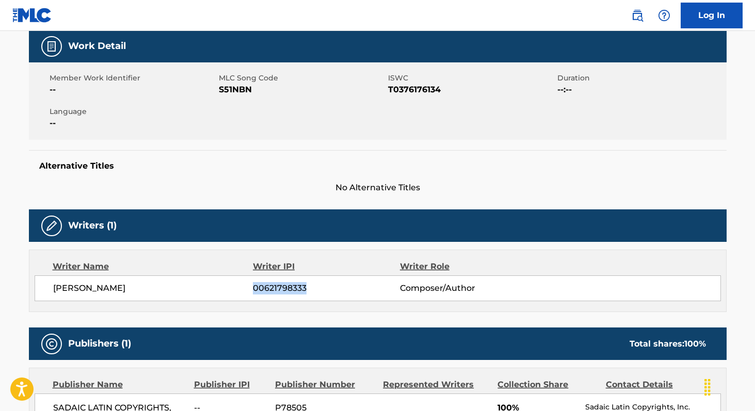
scroll to position [145, 0]
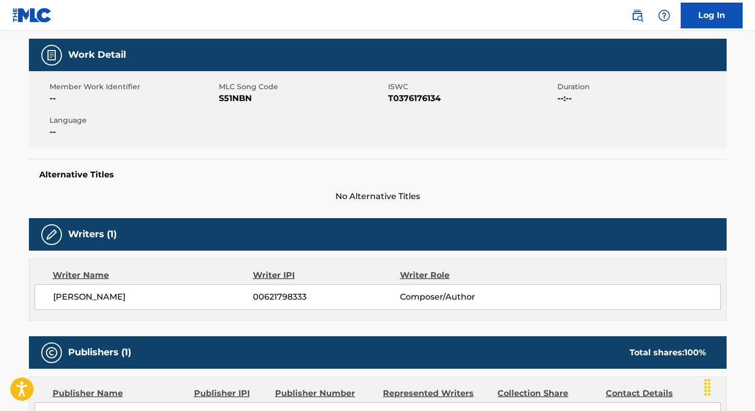
click at [229, 101] on span "S51NBN" at bounding box center [302, 98] width 167 height 12
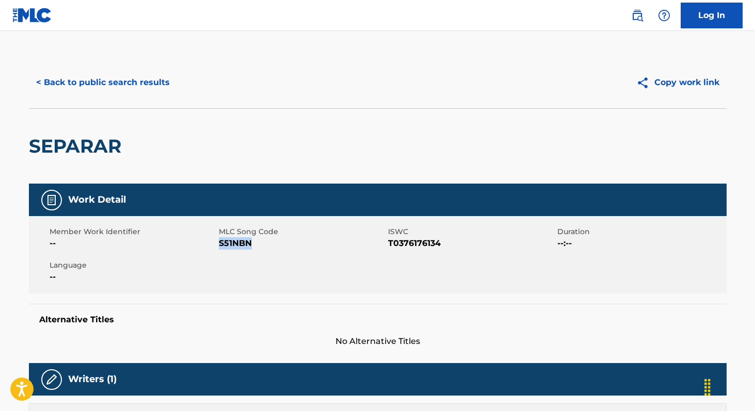
click at [113, 85] on button "< Back to public search results" at bounding box center [103, 83] width 148 height 26
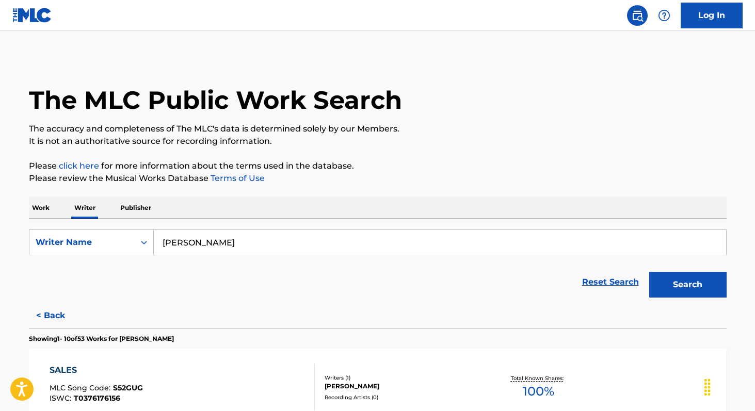
click at [262, 245] on input "[PERSON_NAME]" at bounding box center [440, 242] width 572 height 25
paste input "[PERSON_NAME]"
type input "[PERSON_NAME]"
click at [649, 272] on button "Search" at bounding box center [687, 285] width 77 height 26
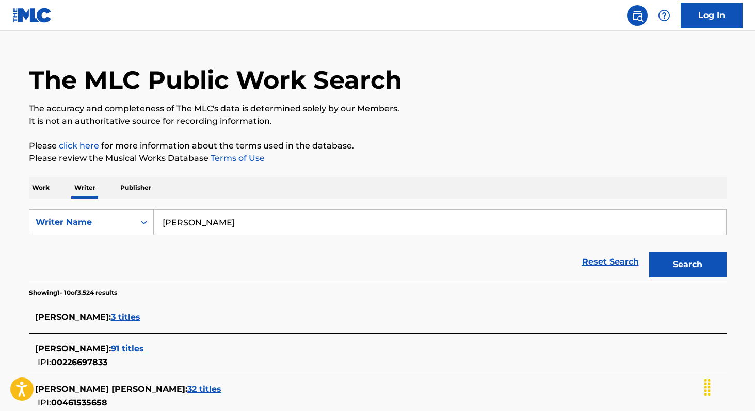
scroll to position [7, 0]
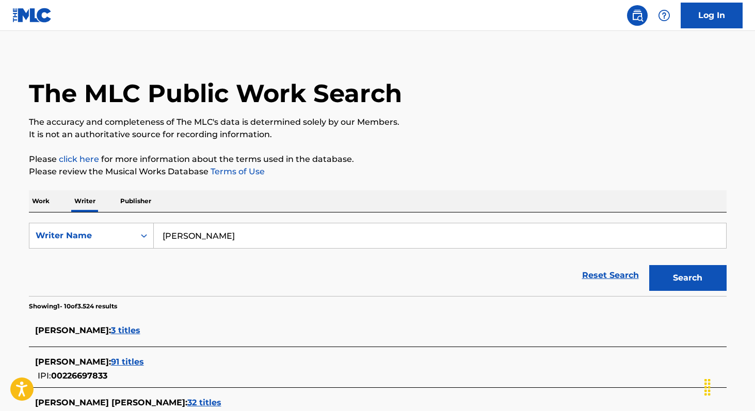
click at [50, 200] on p "Work" at bounding box center [41, 201] width 24 height 22
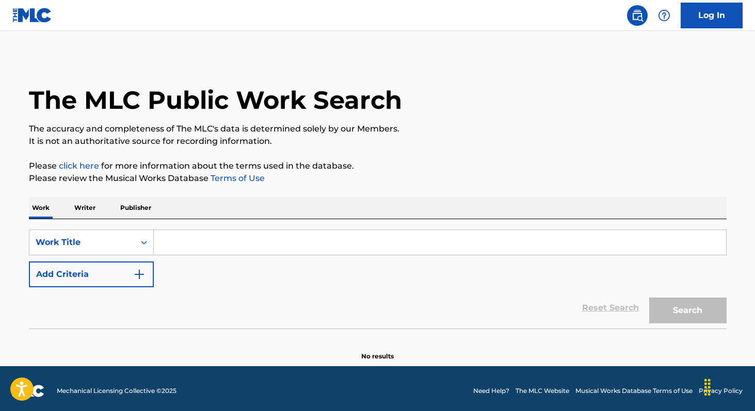
click at [99, 272] on button "Add Criteria" at bounding box center [91, 275] width 125 height 26
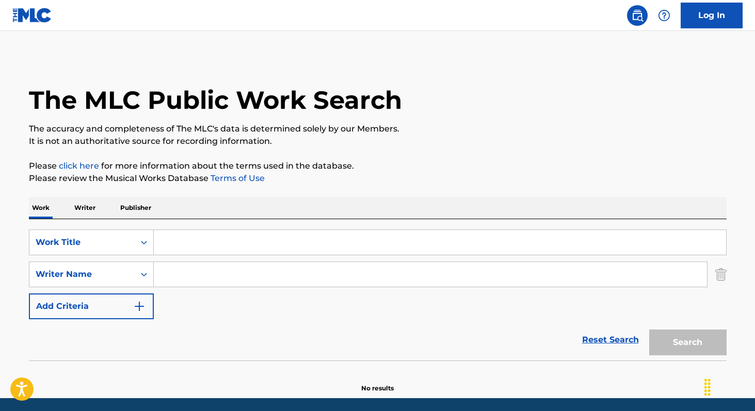
click at [181, 276] on input "Search Form" at bounding box center [430, 274] width 553 height 25
paste input "[PERSON_NAME]"
type input "[PERSON_NAME]"
click at [238, 238] on input "Search Form" at bounding box center [440, 242] width 572 height 25
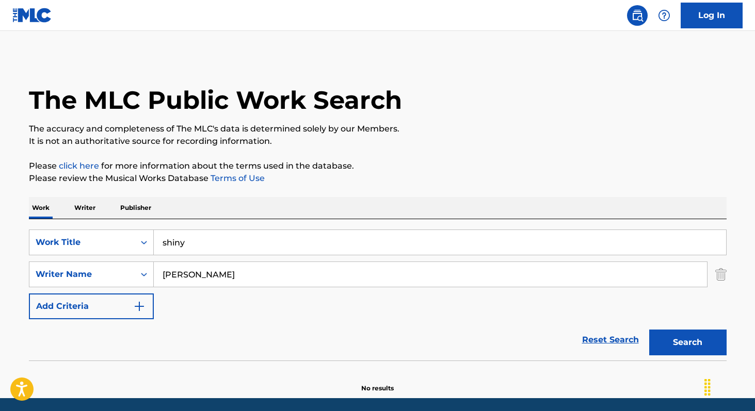
type input "shiny"
click at [649, 330] on button "Search" at bounding box center [687, 343] width 77 height 26
click at [87, 205] on p "Writer" at bounding box center [84, 208] width 27 height 22
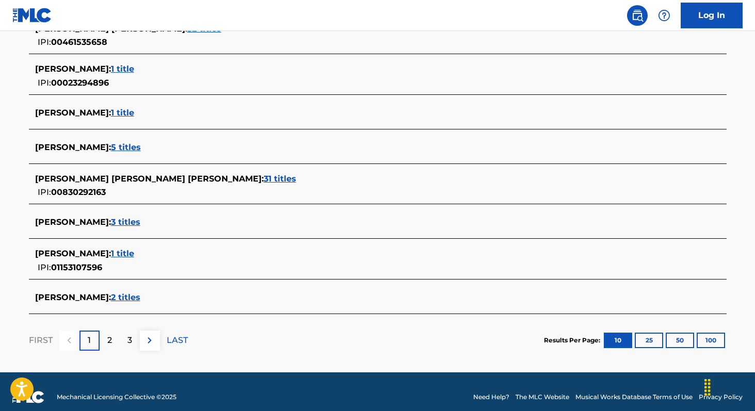
scroll to position [391, 0]
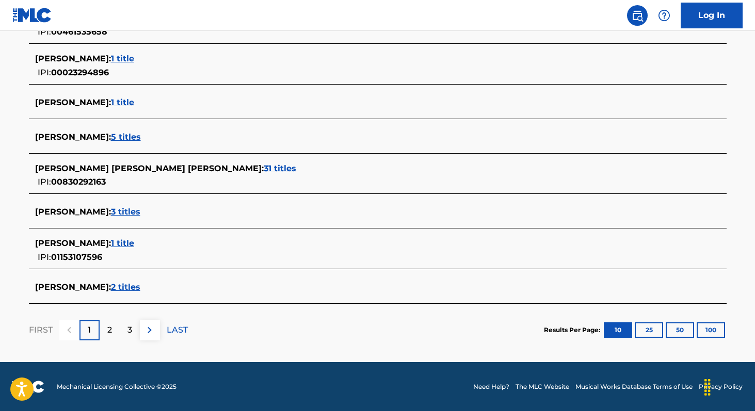
click at [264, 169] on span "31 titles" at bounding box center [280, 169] width 33 height 10
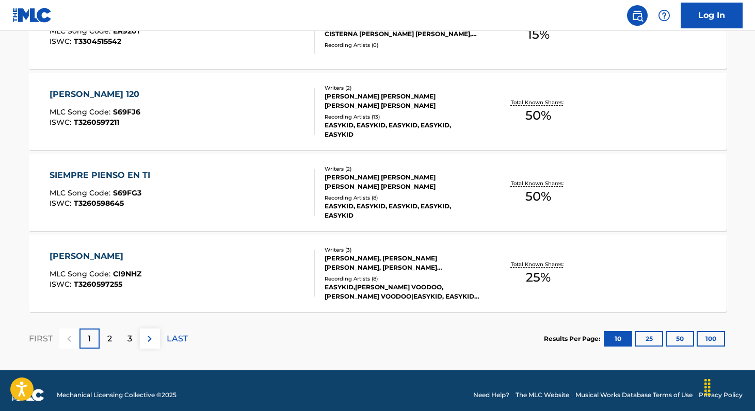
scroll to position [852, 0]
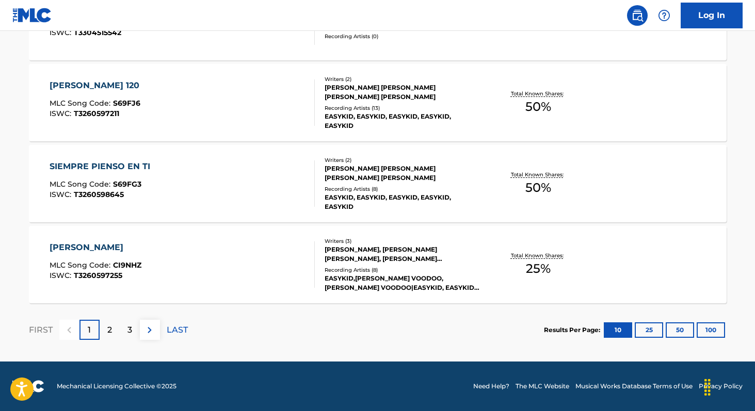
click at [712, 330] on button "100" at bounding box center [711, 330] width 28 height 15
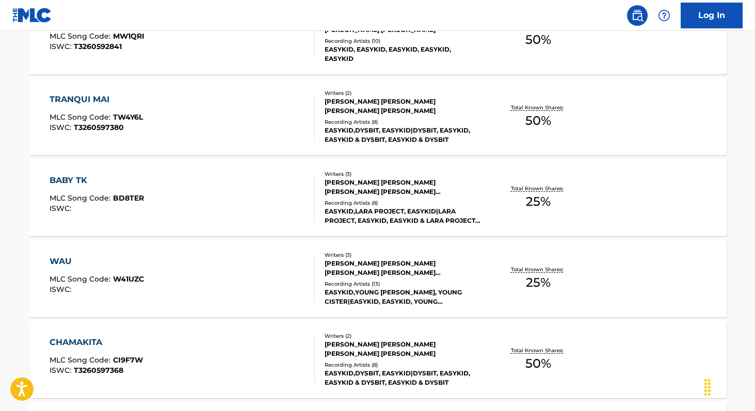
scroll to position [1404, 0]
click at [527, 127] on span "50 %" at bounding box center [538, 122] width 26 height 19
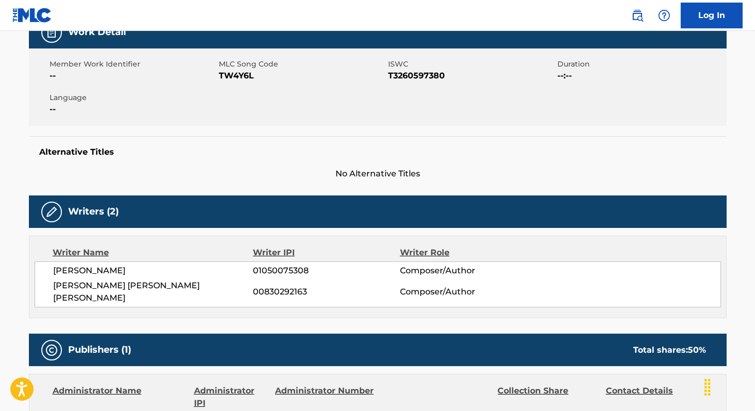
scroll to position [169, 0]
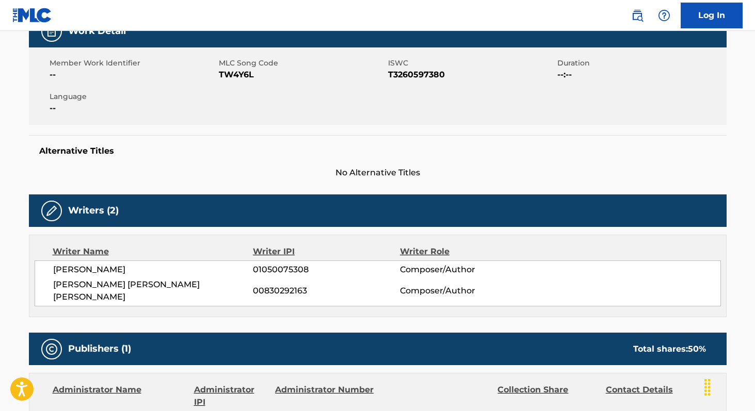
click at [269, 285] on span "00830292163" at bounding box center [326, 291] width 147 height 12
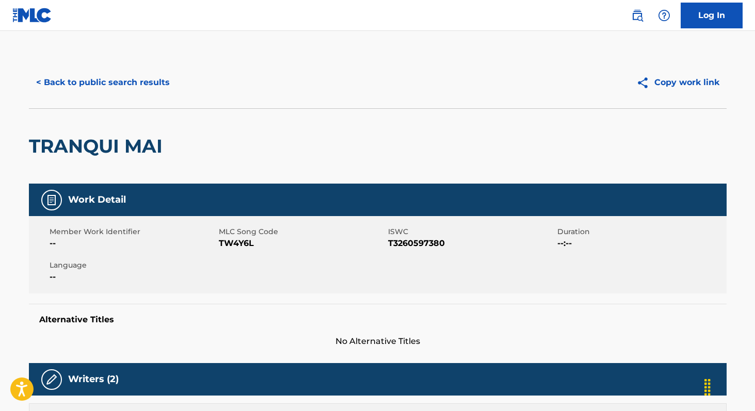
click at [87, 82] on button "< Back to public search results" at bounding box center [103, 83] width 148 height 26
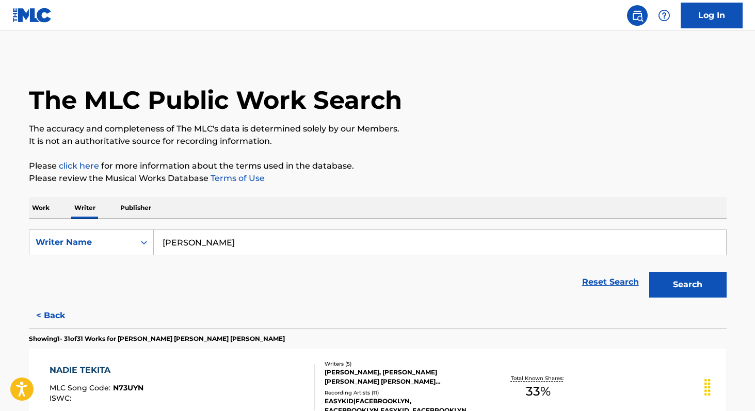
click at [668, 294] on button "Search" at bounding box center [687, 285] width 77 height 26
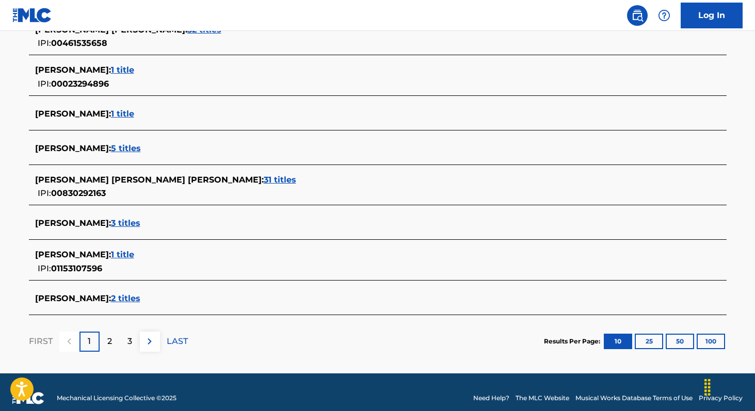
scroll to position [384, 0]
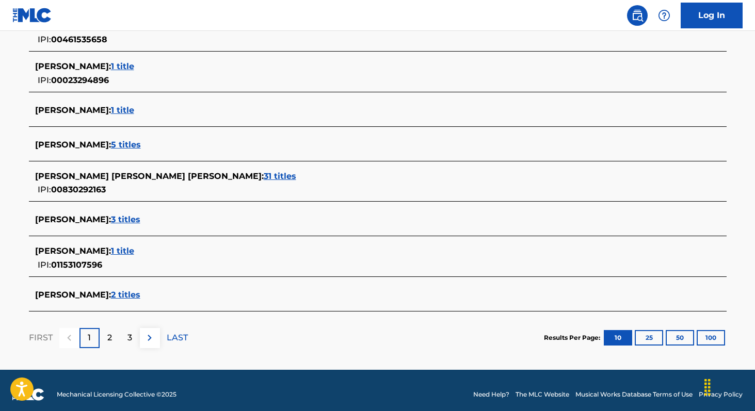
click at [140, 295] on span "2 titles" at bounding box center [125, 295] width 29 height 10
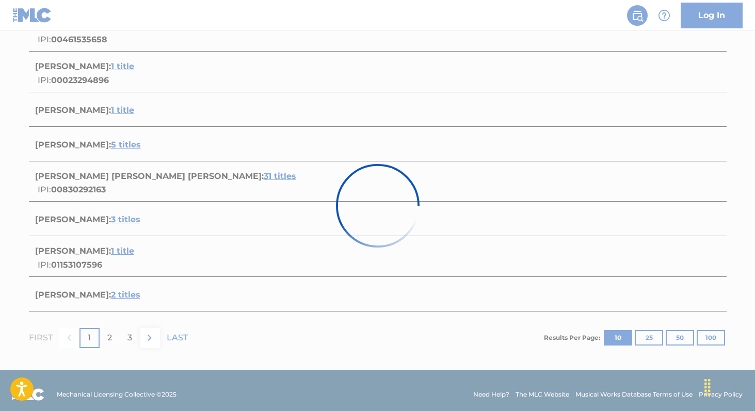
scroll to position [199, 0]
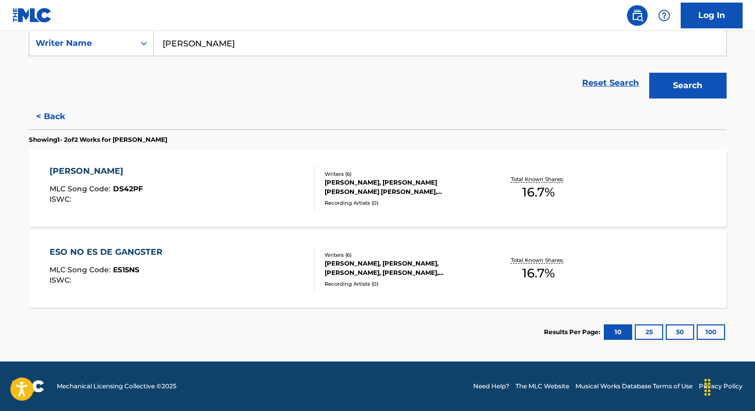
click at [54, 110] on button "< Back" at bounding box center [60, 117] width 62 height 26
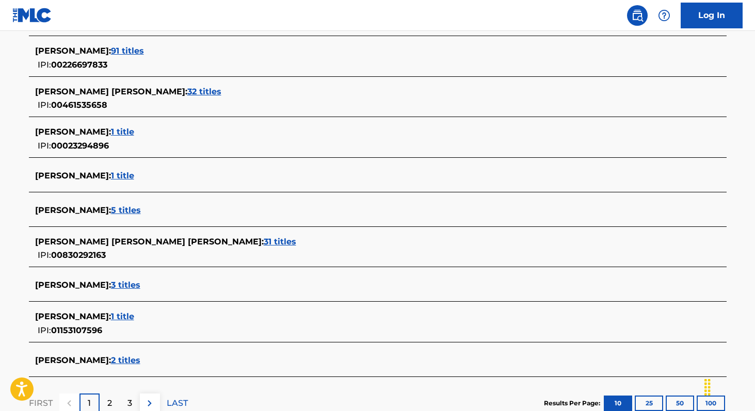
scroll to position [317, 0]
click at [140, 288] on span "3 titles" at bounding box center [125, 286] width 29 height 10
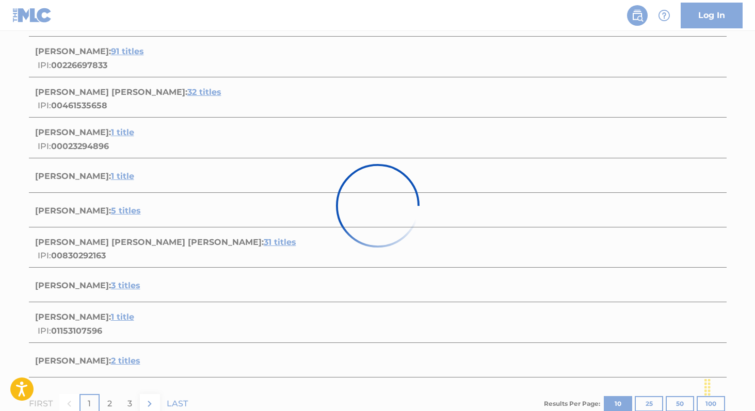
scroll to position [280, 0]
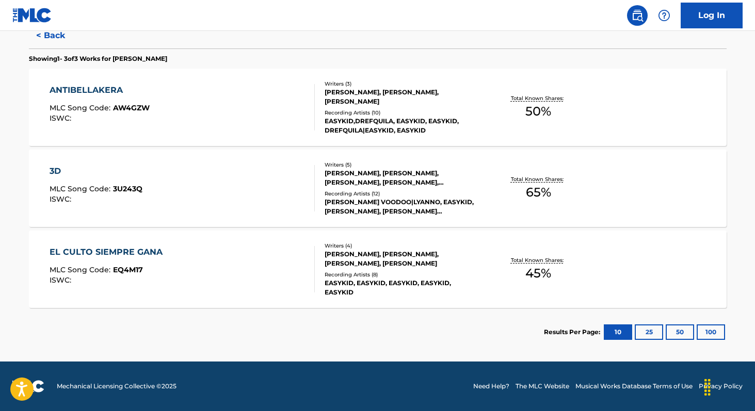
click at [527, 110] on span "50 %" at bounding box center [538, 111] width 26 height 19
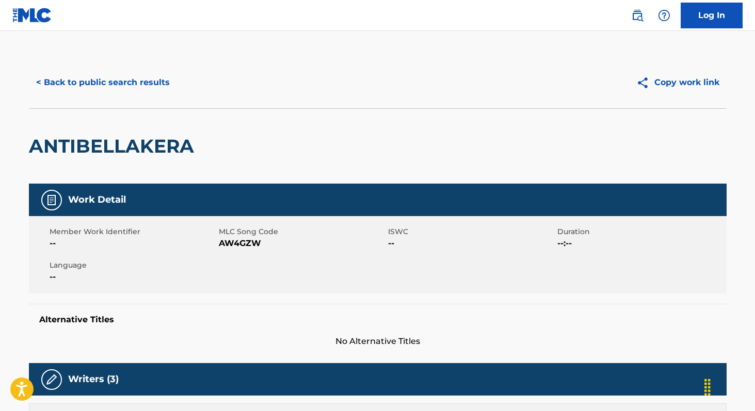
click at [67, 80] on button "< Back to public search results" at bounding box center [103, 83] width 148 height 26
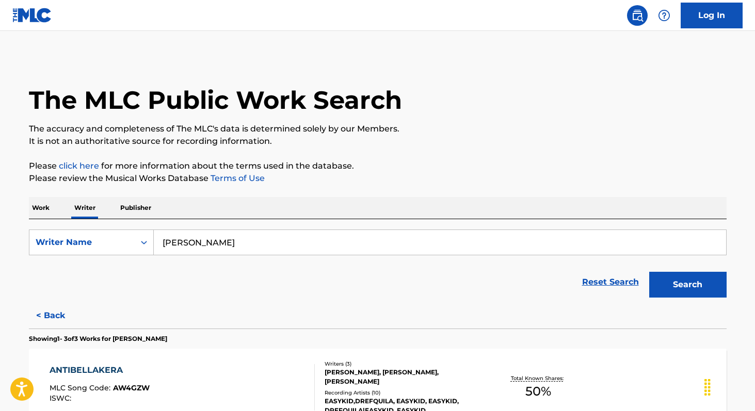
click at [236, 245] on input "[PERSON_NAME]" at bounding box center [440, 242] width 572 height 25
paste input "[PERSON_NAME]"
click at [649, 272] on button "Search" at bounding box center [687, 285] width 77 height 26
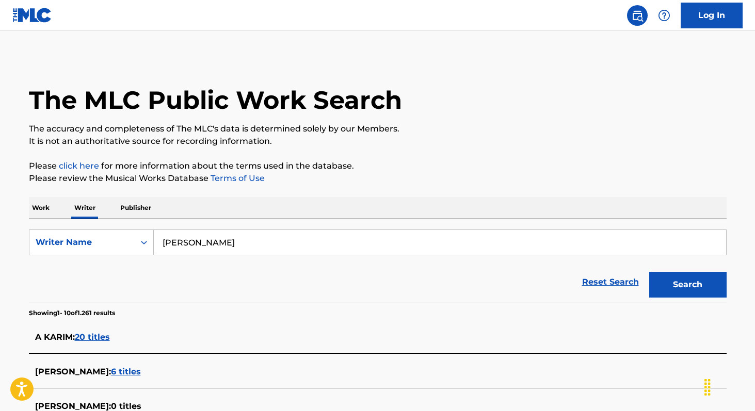
paste input "[PERSON_NAME]"
type input "[PERSON_NAME]"
click at [649, 272] on button "Search" at bounding box center [687, 285] width 77 height 26
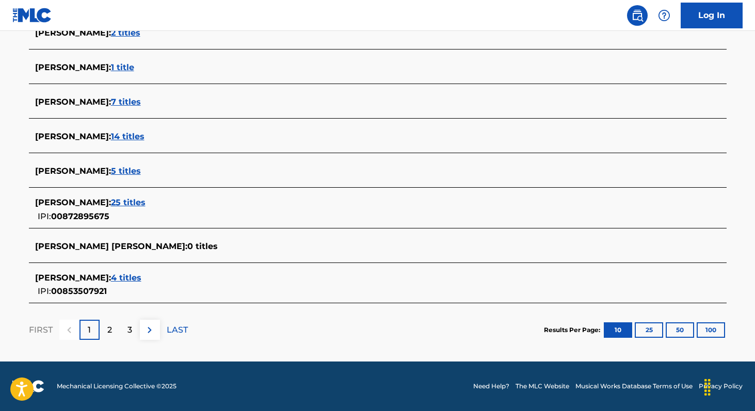
scroll to position [372, 0]
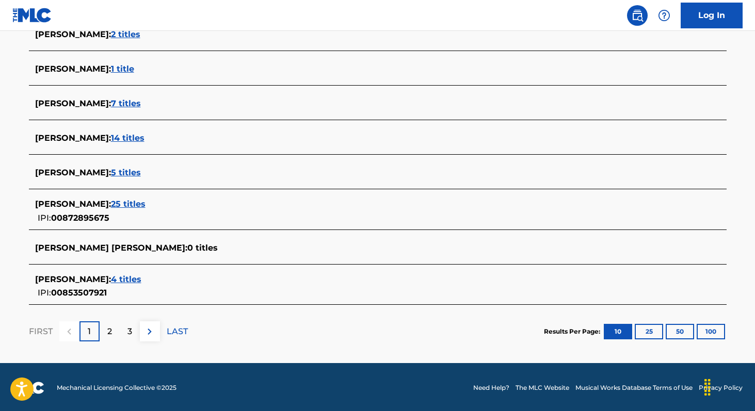
click at [141, 276] on span "4 titles" at bounding box center [126, 280] width 30 height 10
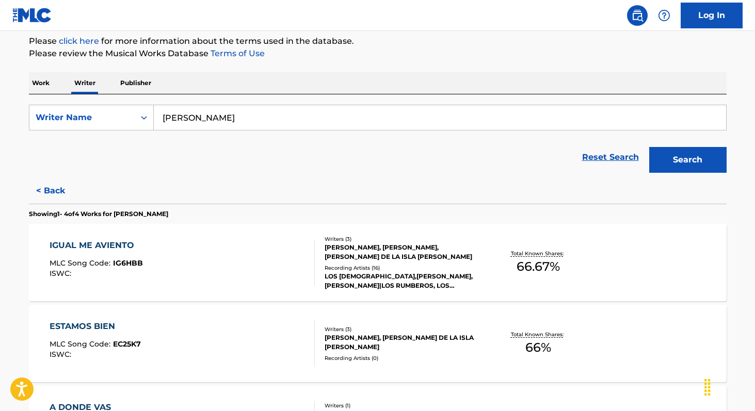
scroll to position [124, 0]
click at [45, 78] on p "Work" at bounding box center [41, 84] width 24 height 22
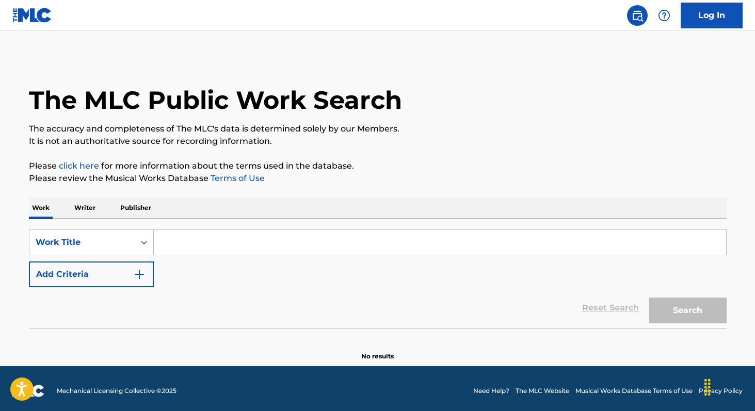
click at [120, 280] on button "Add Criteria" at bounding box center [91, 275] width 125 height 26
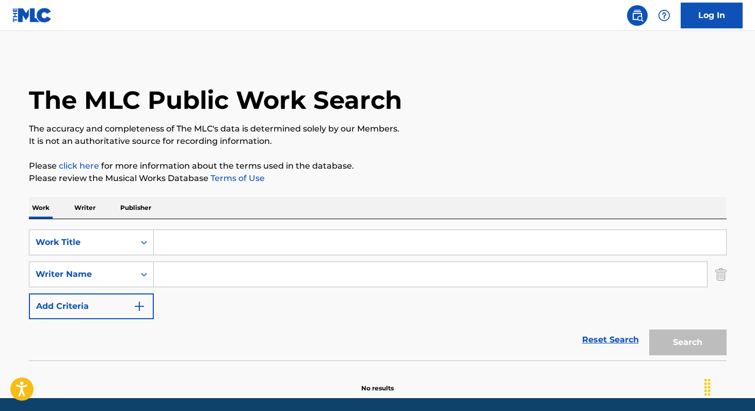
click at [165, 275] on input "Search Form" at bounding box center [430, 274] width 553 height 25
paste input "[PERSON_NAME]"
type input "[PERSON_NAME]"
click at [205, 239] on input "Search Form" at bounding box center [440, 242] width 572 height 25
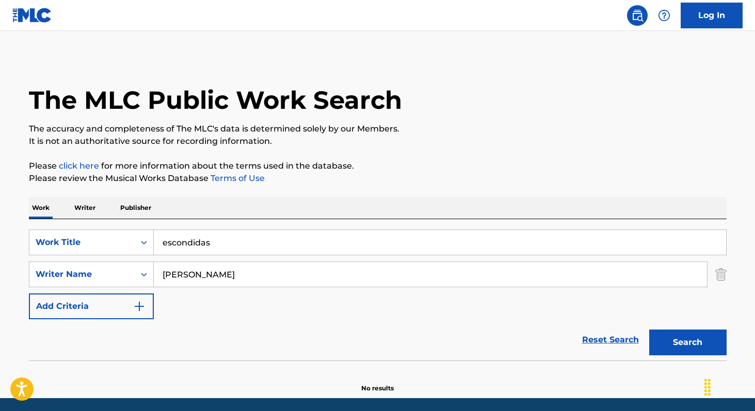
type input "escondidas"
click at [649, 330] on button "Search" at bounding box center [687, 343] width 77 height 26
click at [89, 205] on p "Writer" at bounding box center [84, 208] width 27 height 22
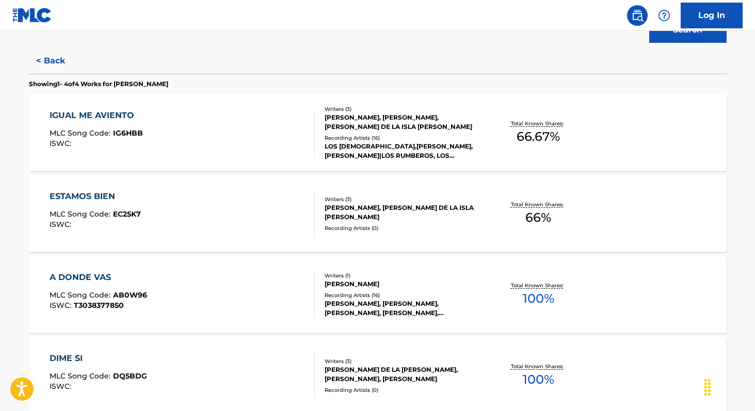
scroll to position [254, 0]
click at [540, 298] on span "100 %" at bounding box center [538, 299] width 31 height 19
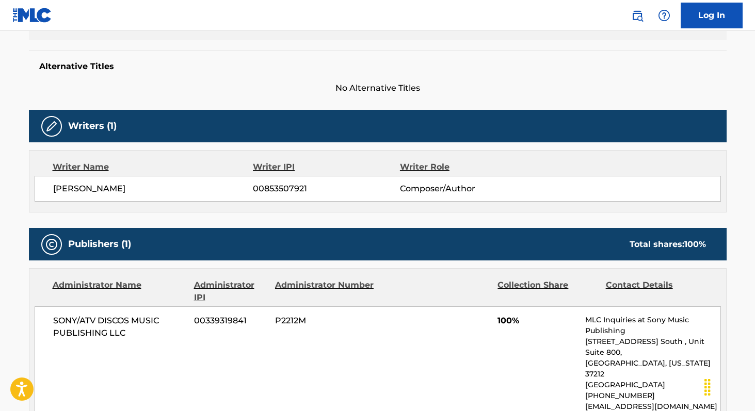
scroll to position [256, 0]
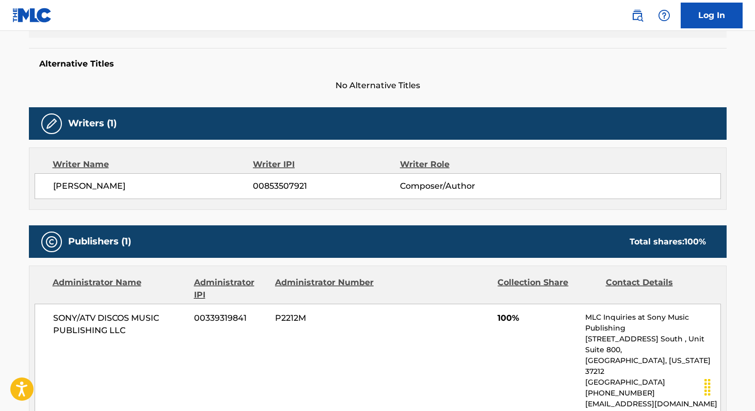
click at [269, 185] on span "00853507921" at bounding box center [326, 186] width 147 height 12
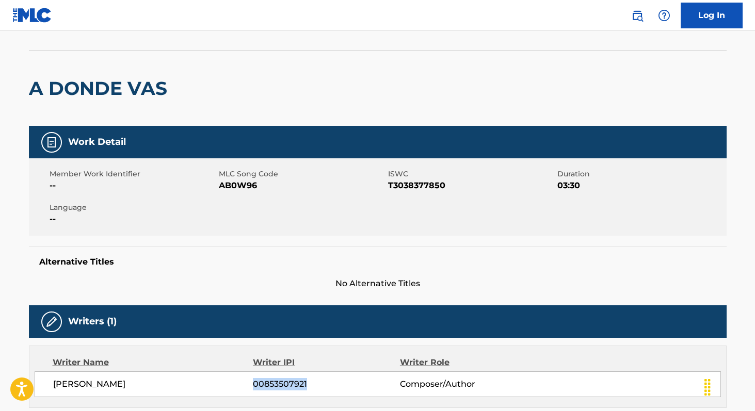
scroll to position [23, 0]
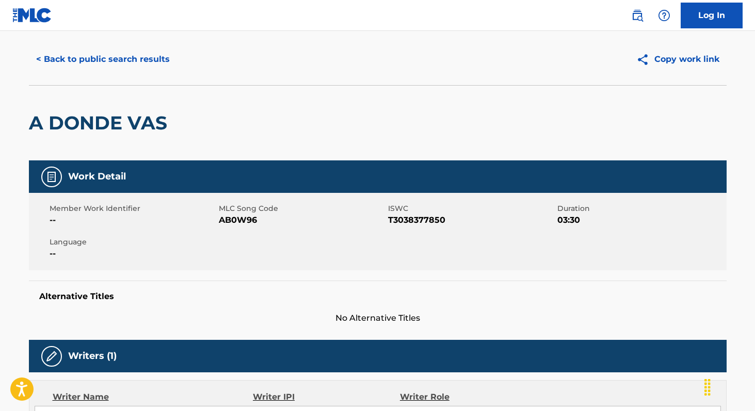
click at [228, 216] on span "AB0W96" at bounding box center [302, 220] width 167 height 12
click at [140, 64] on button "< Back to public search results" at bounding box center [103, 59] width 148 height 26
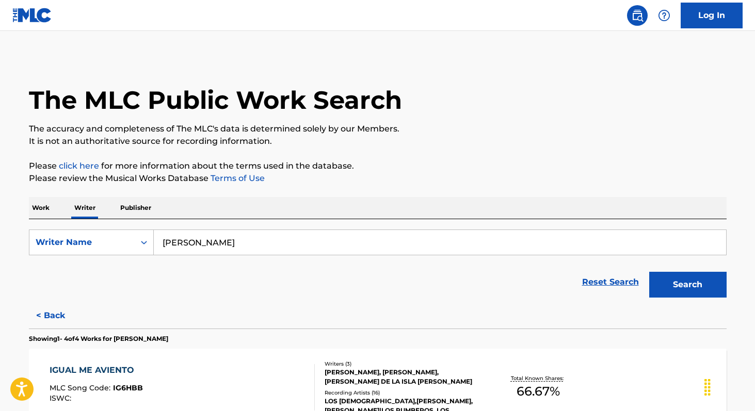
click at [32, 214] on p "Work" at bounding box center [41, 208] width 24 height 22
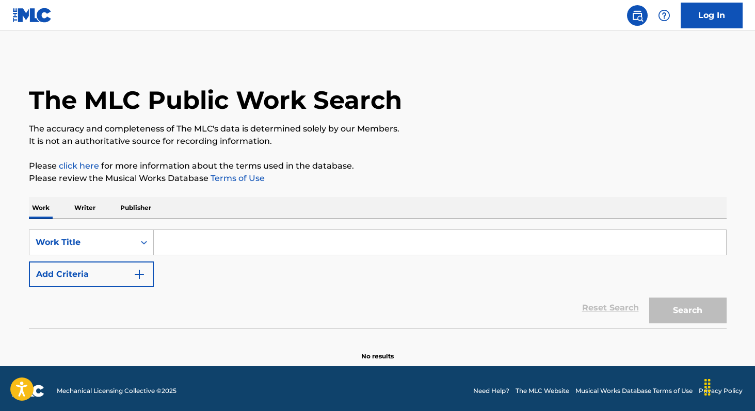
click at [185, 247] on input "Search Form" at bounding box center [440, 242] width 572 height 25
paste input "Un Día en Mi Barrio"
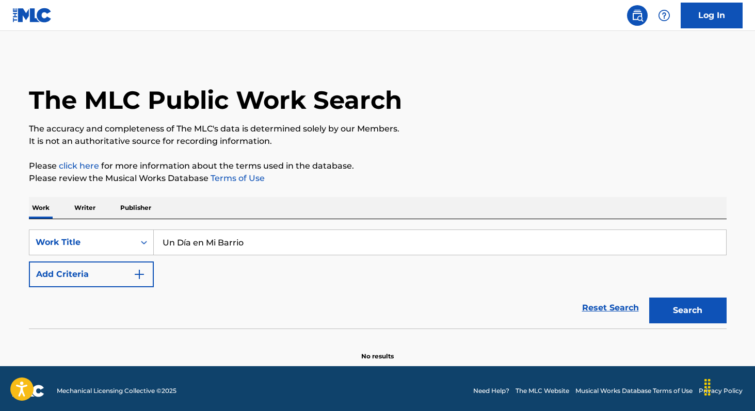
type input "Un Día en Mi Barrio"
click at [649, 298] on button "Search" at bounding box center [687, 311] width 77 height 26
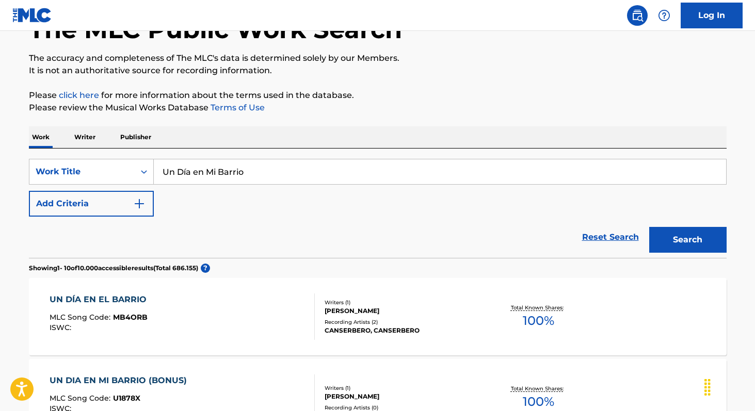
scroll to position [62, 0]
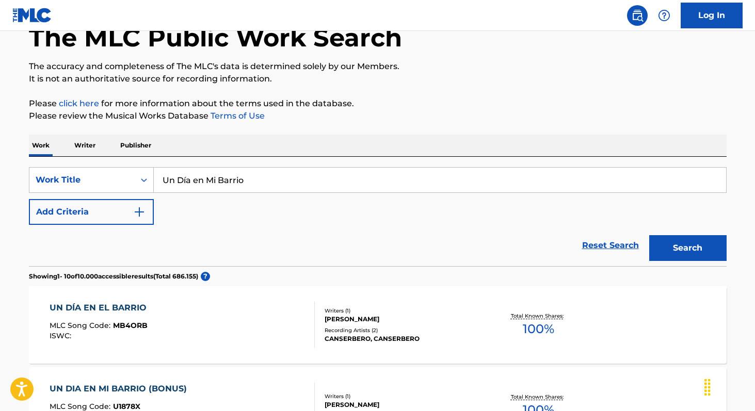
click at [99, 145] on div "Work Writer Publisher" at bounding box center [378, 146] width 698 height 22
click at [86, 145] on p "Writer" at bounding box center [84, 146] width 27 height 22
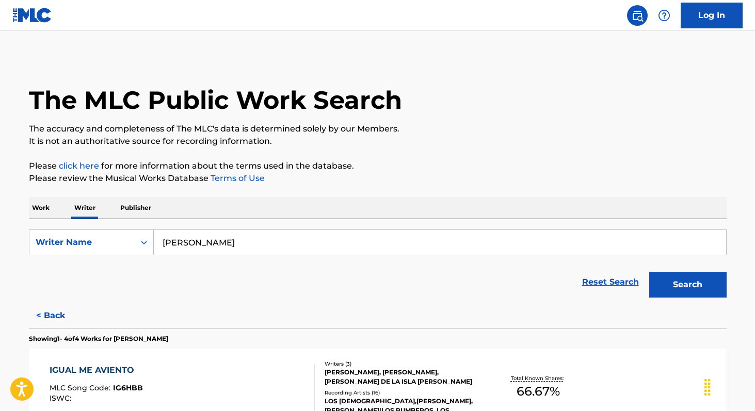
click at [265, 246] on input "[PERSON_NAME]" at bounding box center [440, 242] width 572 height 25
paste input "[PERSON_NAME]"
type input "[PERSON_NAME]"
click at [649, 272] on button "Search" at bounding box center [687, 285] width 77 height 26
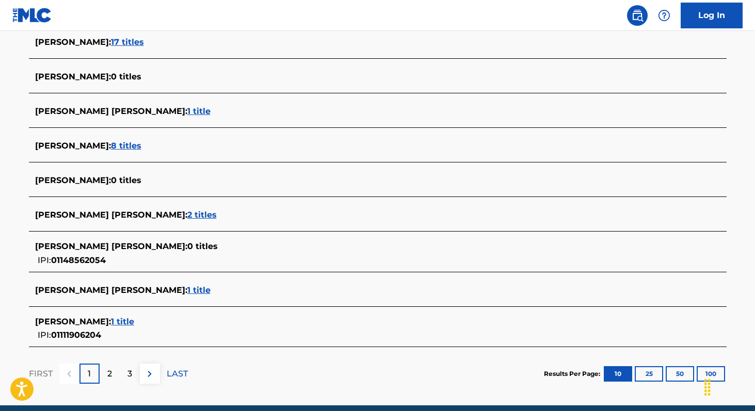
scroll to position [334, 0]
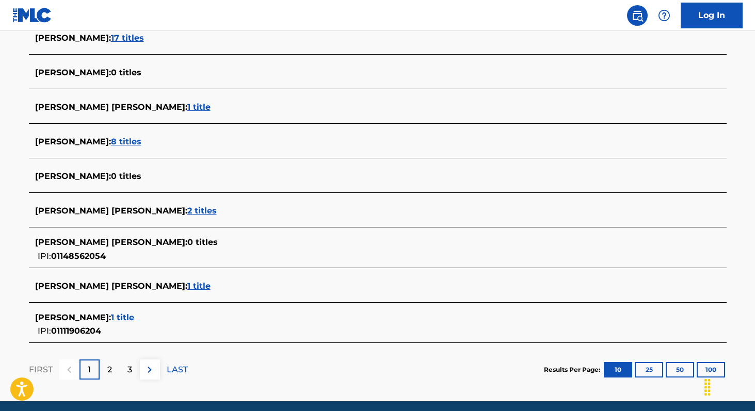
click at [197, 212] on span "2 titles" at bounding box center [201, 211] width 29 height 10
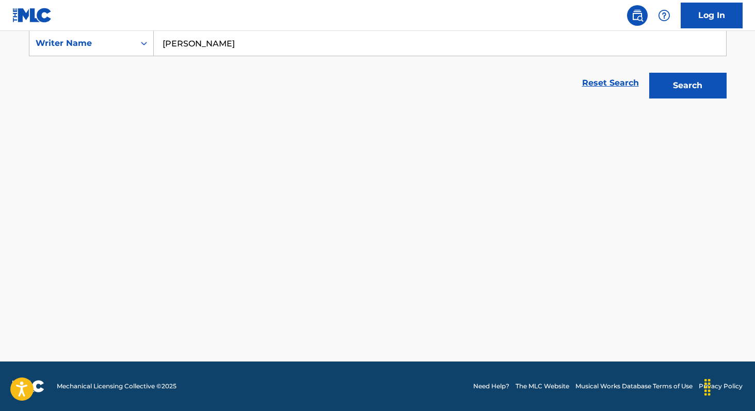
scroll to position [199, 0]
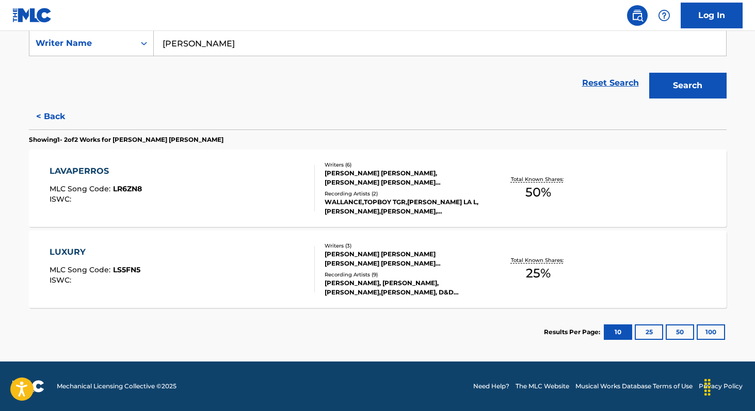
click at [513, 199] on div "Total Known Shares: 50 %" at bounding box center [539, 188] width 116 height 31
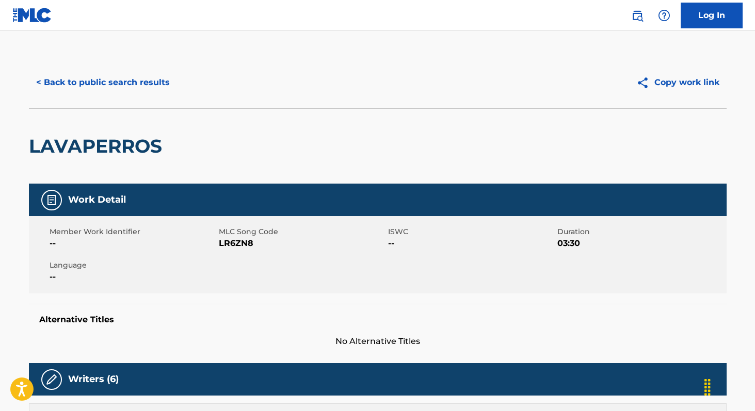
click at [87, 78] on button "< Back to public search results" at bounding box center [103, 83] width 148 height 26
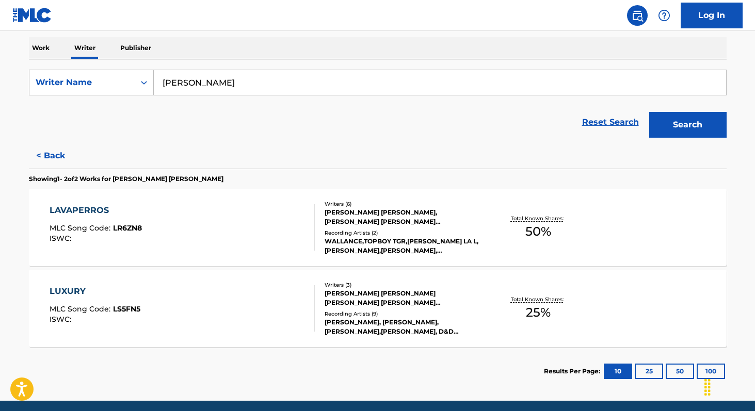
scroll to position [199, 0]
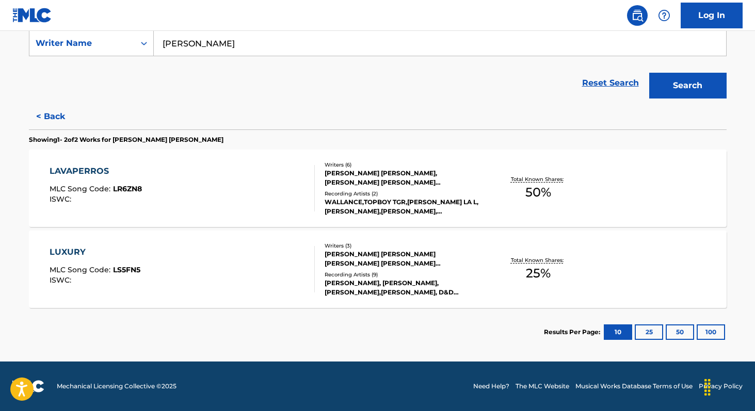
click at [523, 268] on div "Total Known Shares: 25 %" at bounding box center [539, 269] width 116 height 31
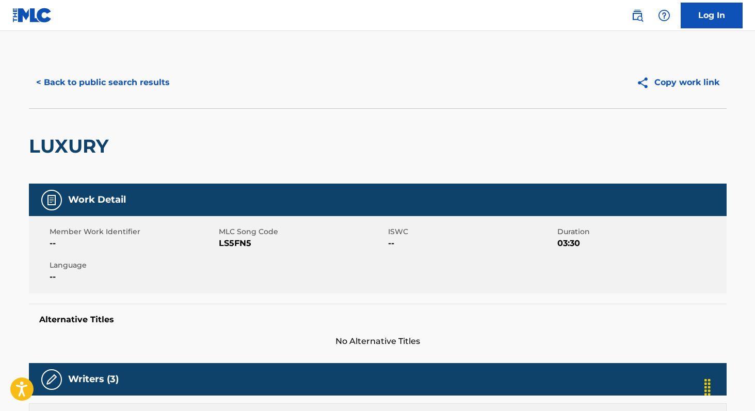
click at [118, 80] on button "< Back to public search results" at bounding box center [103, 83] width 148 height 26
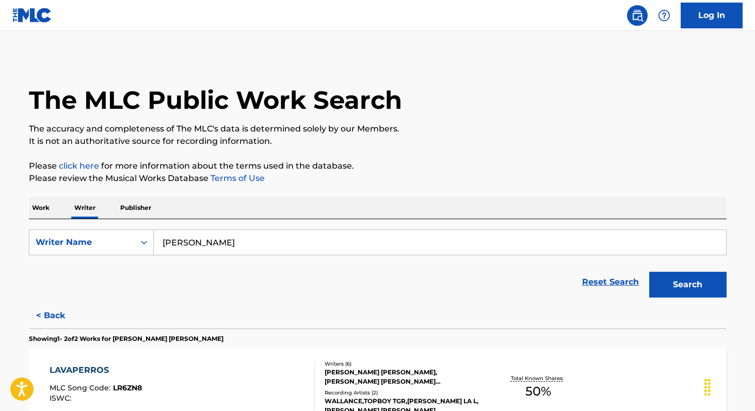
click at [275, 244] on input "[PERSON_NAME]" at bounding box center [440, 242] width 572 height 25
paste input "[PERSON_NAME]"
type input "[PERSON_NAME]"
click at [649, 272] on button "Search" at bounding box center [687, 285] width 77 height 26
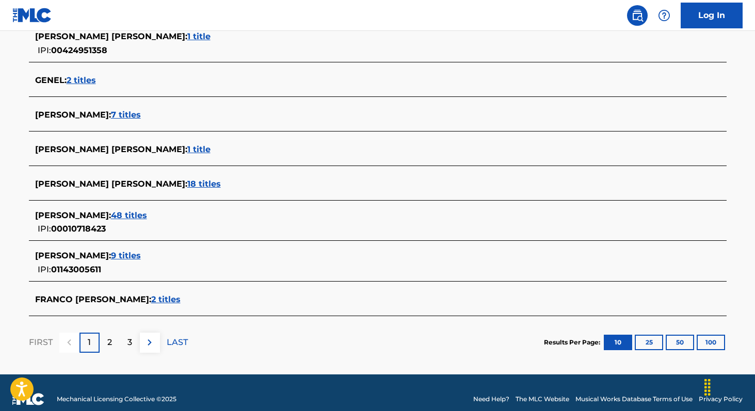
scroll to position [366, 0]
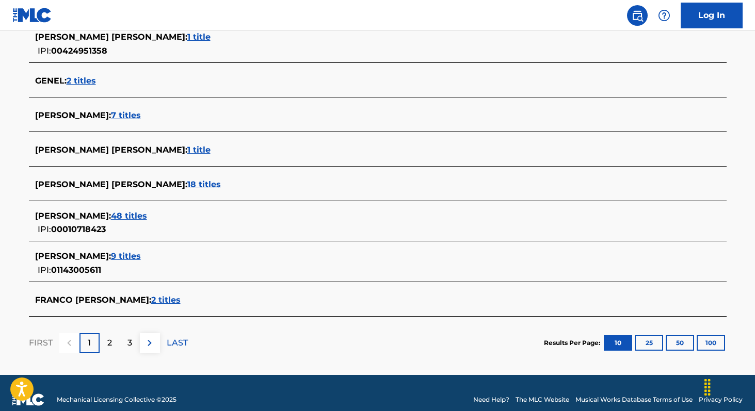
click at [216, 188] on span "18 titles" at bounding box center [204, 185] width 34 height 10
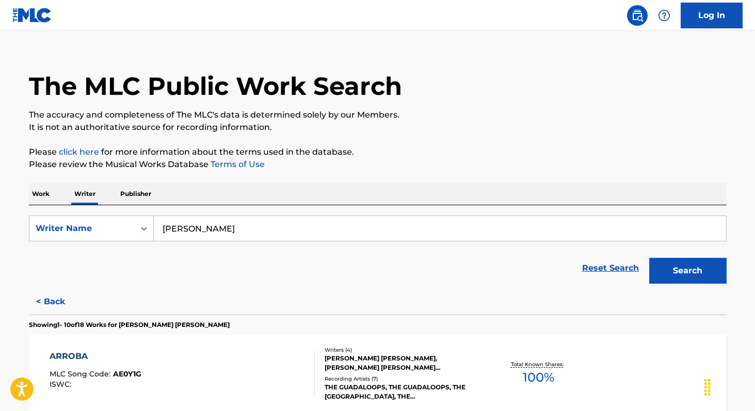
scroll to position [11, 0]
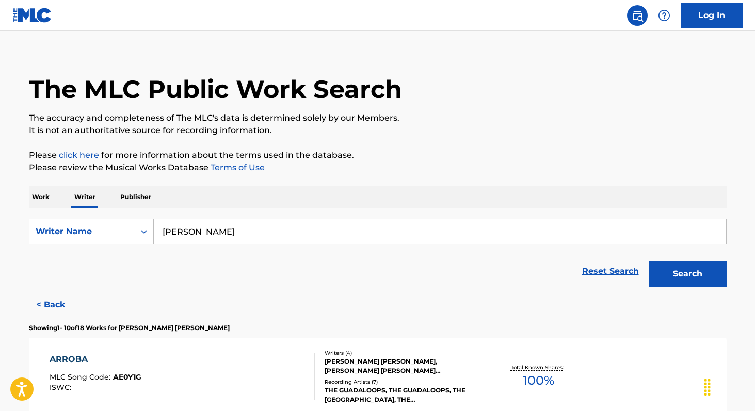
click at [46, 195] on p "Work" at bounding box center [41, 197] width 24 height 22
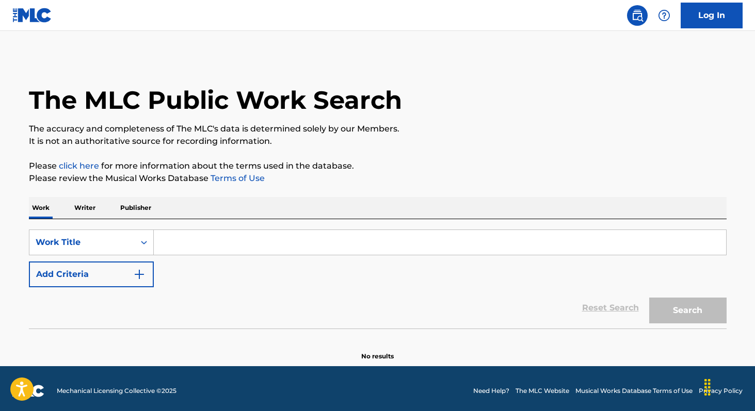
click at [106, 282] on button "Add Criteria" at bounding box center [91, 275] width 125 height 26
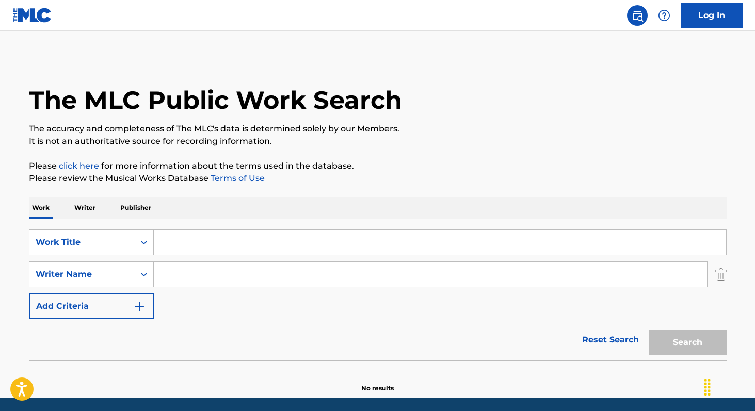
click at [163, 277] on input "Search Form" at bounding box center [430, 274] width 553 height 25
paste input "[PERSON_NAME]"
type input "[PERSON_NAME]"
click at [203, 246] on input "Search Form" at bounding box center [440, 242] width 572 height 25
paste input "Fractúbela"
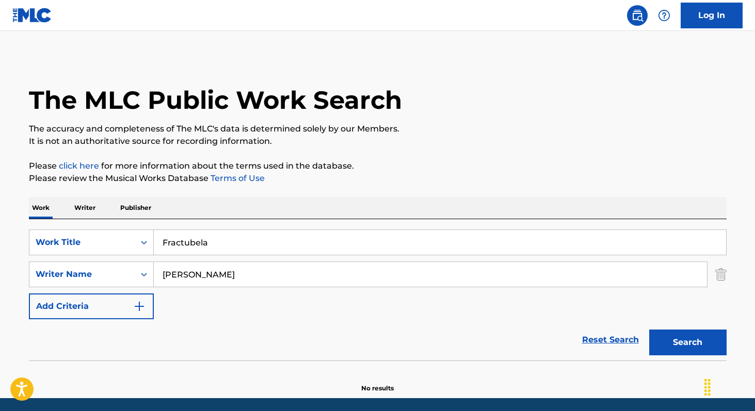
type input "Fractubela"
click at [649, 330] on button "Search" at bounding box center [687, 343] width 77 height 26
click at [172, 274] on input "[PERSON_NAME]" at bounding box center [430, 274] width 553 height 25
type input "Genel"
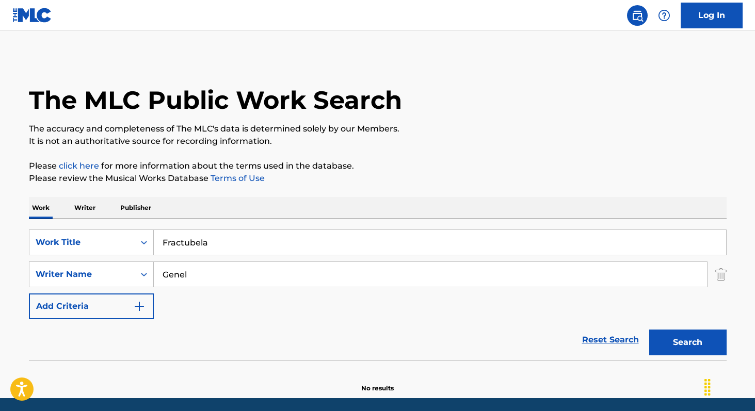
click at [649, 330] on button "Search" at bounding box center [687, 343] width 77 height 26
click at [83, 207] on p "Writer" at bounding box center [84, 208] width 27 height 22
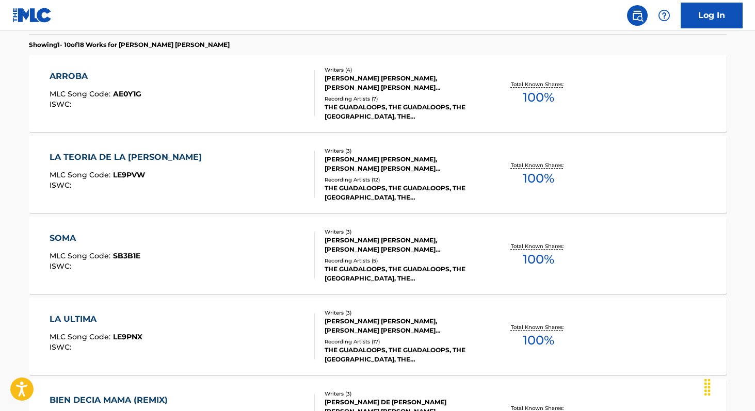
scroll to position [292, 0]
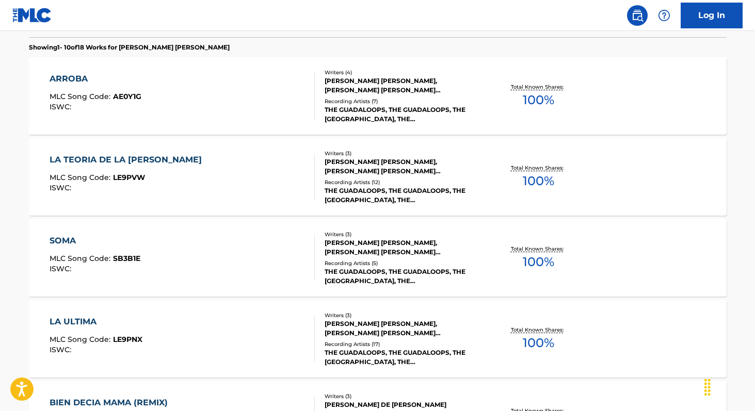
click at [539, 349] on span "100 %" at bounding box center [538, 343] width 31 height 19
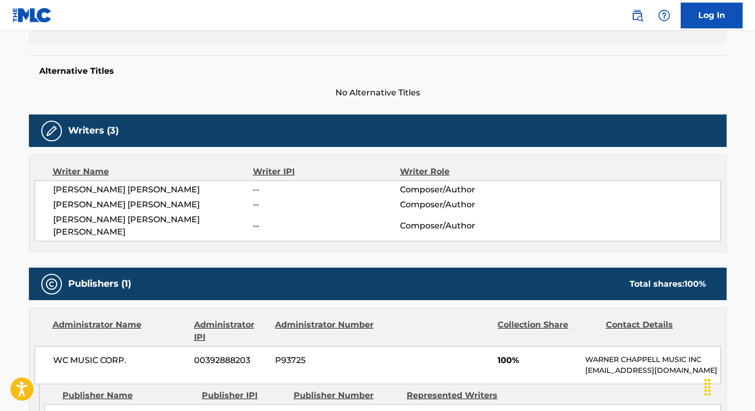
scroll to position [250, 0]
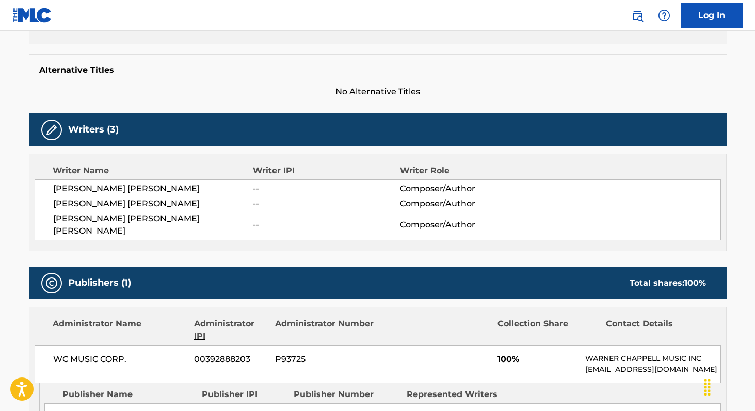
click at [57, 186] on span "[PERSON_NAME] [PERSON_NAME]" at bounding box center [153, 189] width 200 height 12
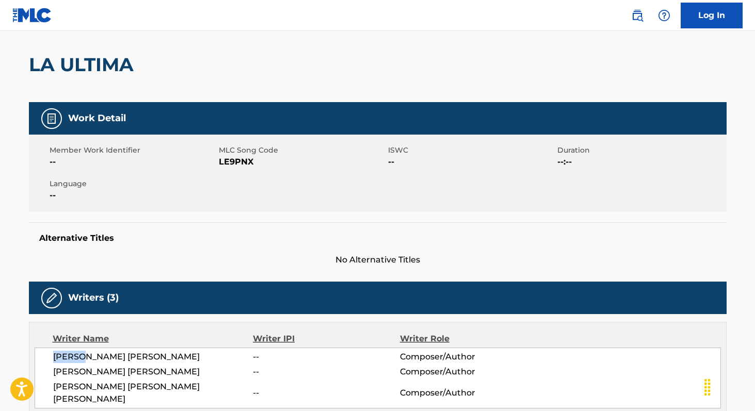
scroll to position [79, 0]
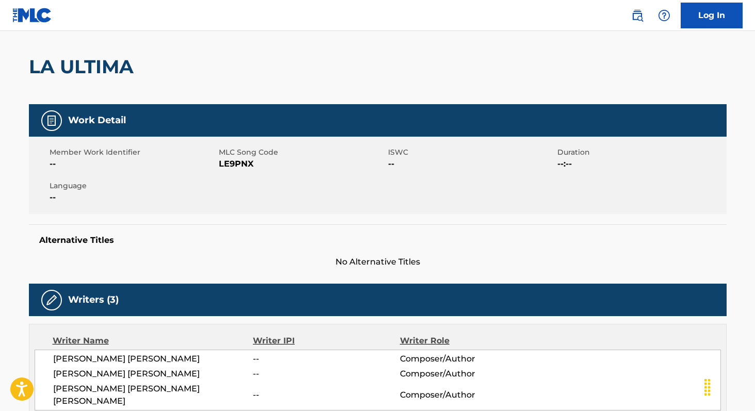
click at [246, 165] on span "LE9PNX" at bounding box center [302, 164] width 167 height 12
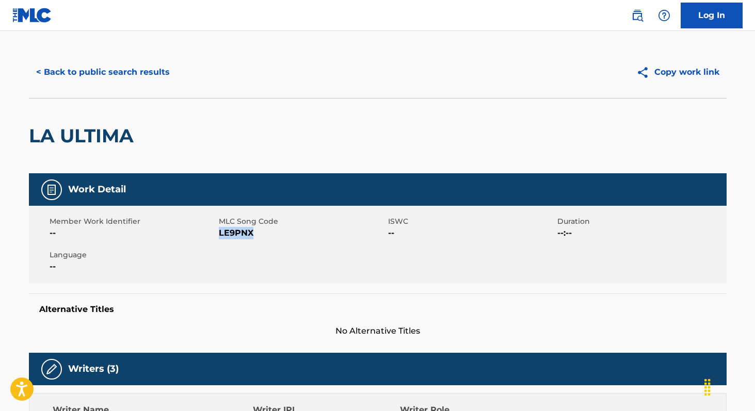
scroll to position [0, 0]
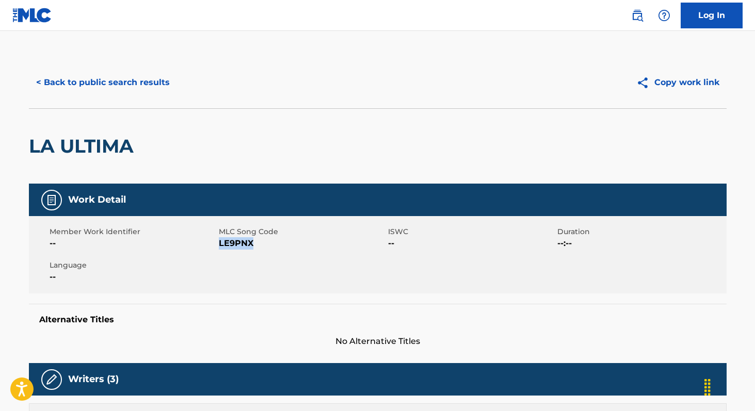
click at [102, 80] on button "< Back to public search results" at bounding box center [103, 83] width 148 height 26
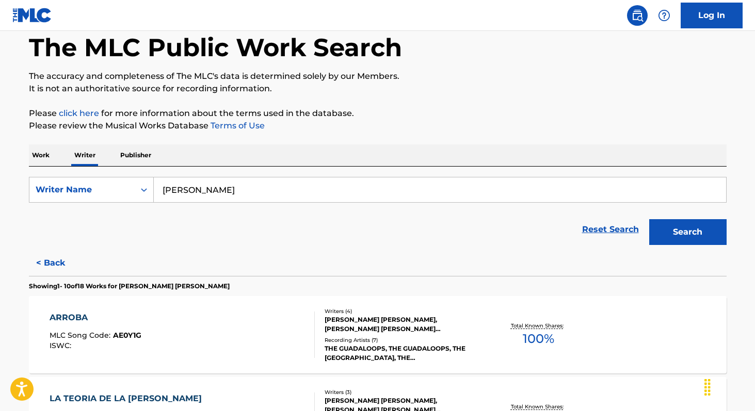
scroll to position [74, 0]
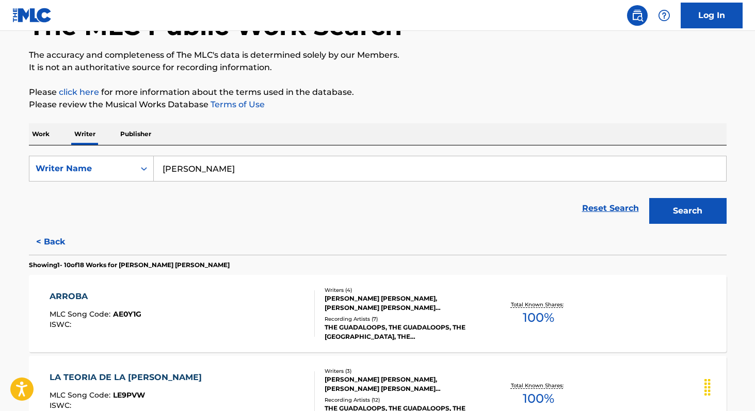
click at [55, 236] on button "< Back" at bounding box center [60, 242] width 62 height 26
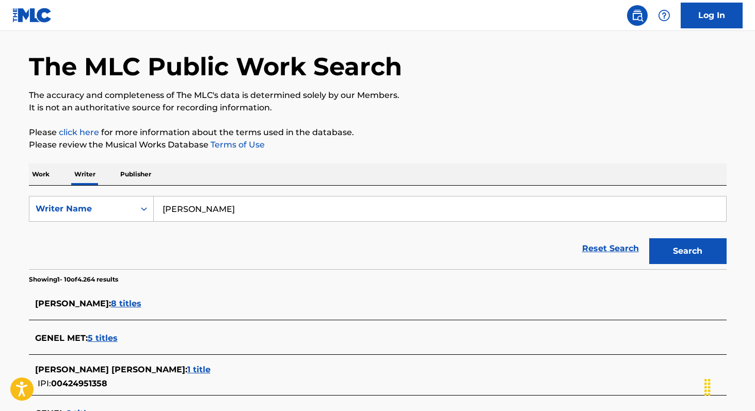
scroll to position [0, 0]
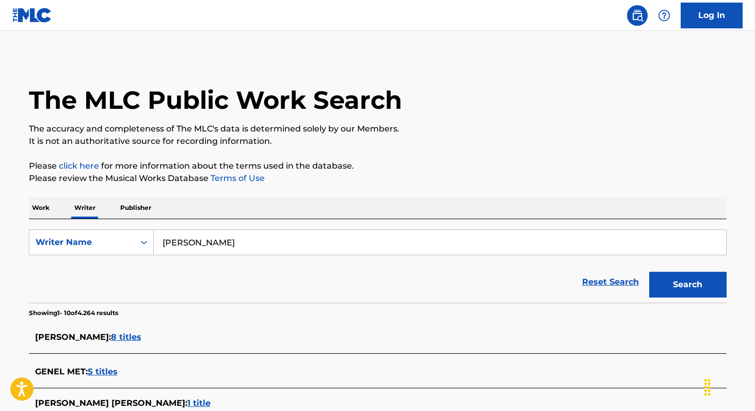
click at [46, 211] on p "Work" at bounding box center [41, 208] width 24 height 22
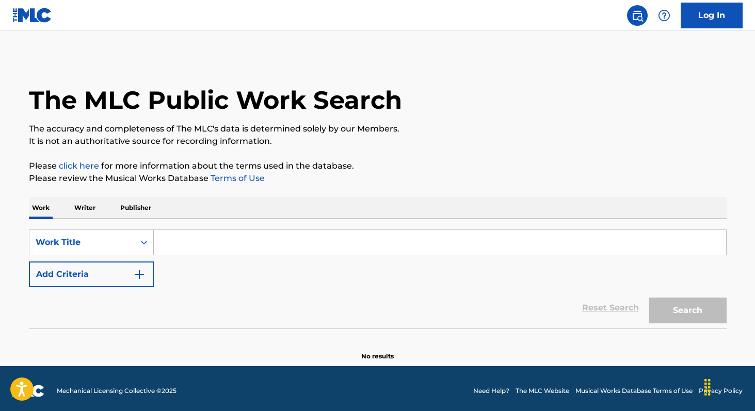
click at [88, 280] on button "Add Criteria" at bounding box center [91, 275] width 125 height 26
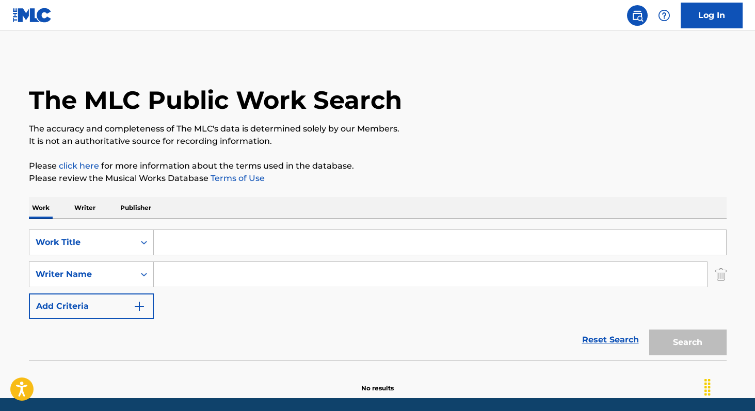
click at [169, 278] on input "Search Form" at bounding box center [430, 274] width 553 height 25
paste input "[PERSON_NAME]"
type input "[PERSON_NAME]"
click at [231, 242] on input "Search Form" at bounding box center [440, 242] width 572 height 25
paste input "Sextasis"
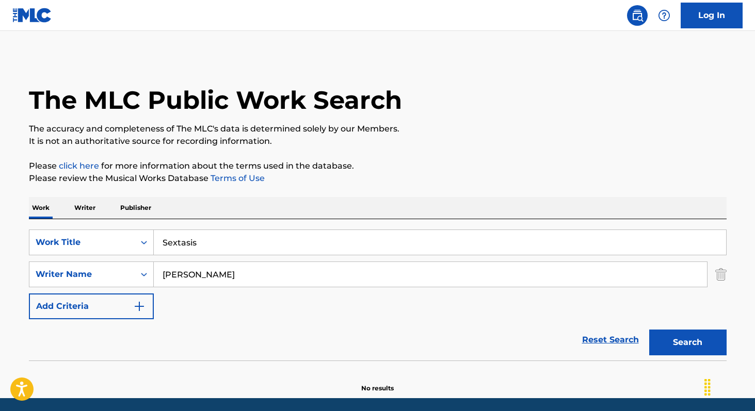
type input "Sextasis"
click at [649, 330] on button "Search" at bounding box center [687, 343] width 77 height 26
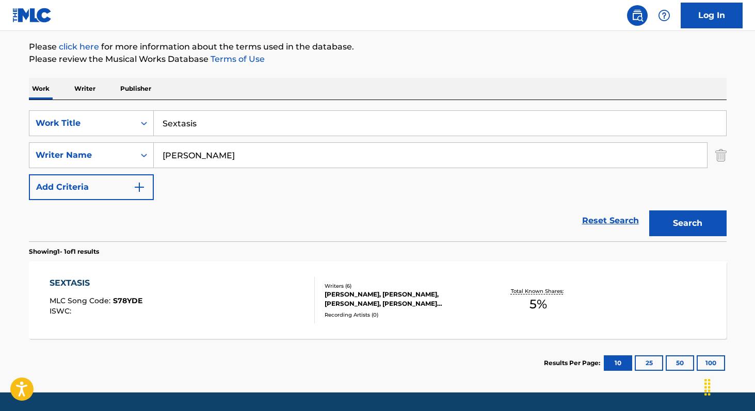
scroll to position [150, 0]
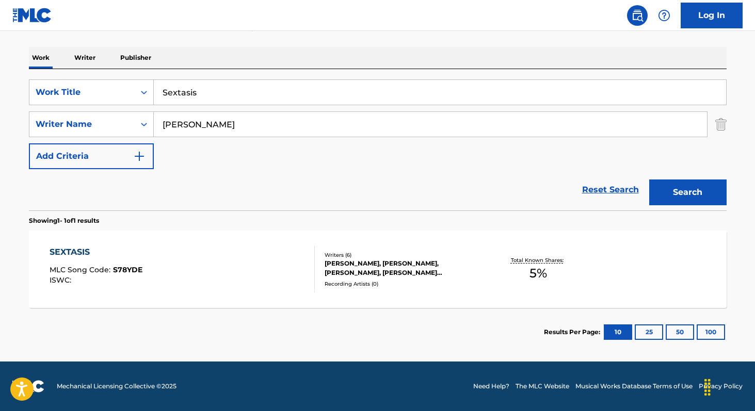
click at [528, 275] on div "Total Known Shares: 5 %" at bounding box center [539, 269] width 116 height 31
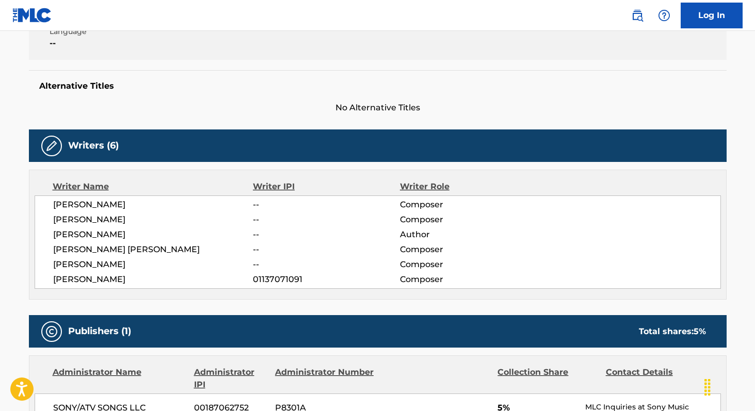
scroll to position [235, 0]
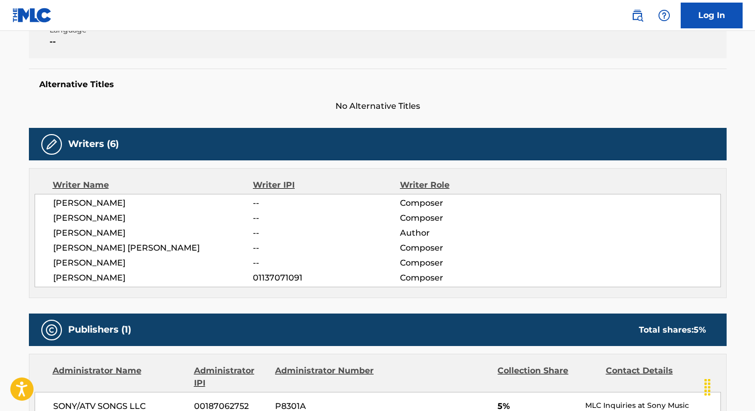
click at [58, 203] on span "[PERSON_NAME]" at bounding box center [153, 203] width 200 height 12
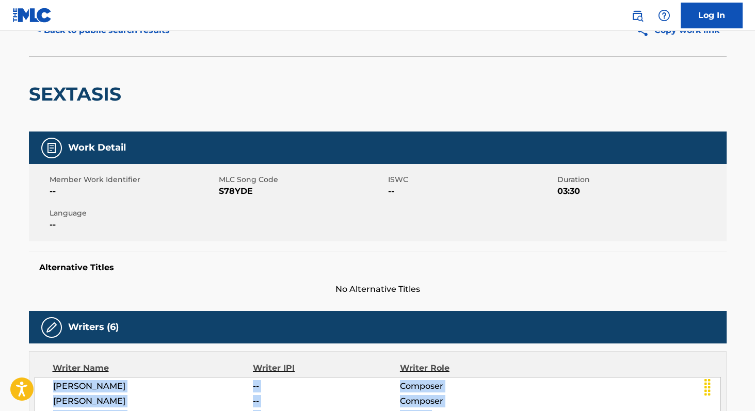
scroll to position [53, 0]
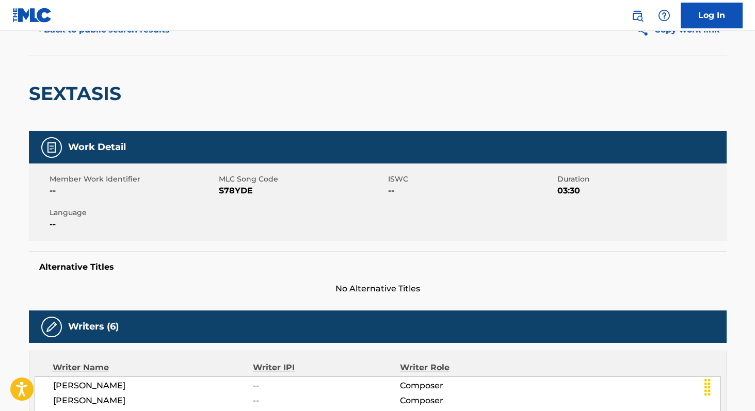
click at [221, 190] on span "S78YDE" at bounding box center [302, 191] width 167 height 12
